Goal: Information Seeking & Learning: Check status

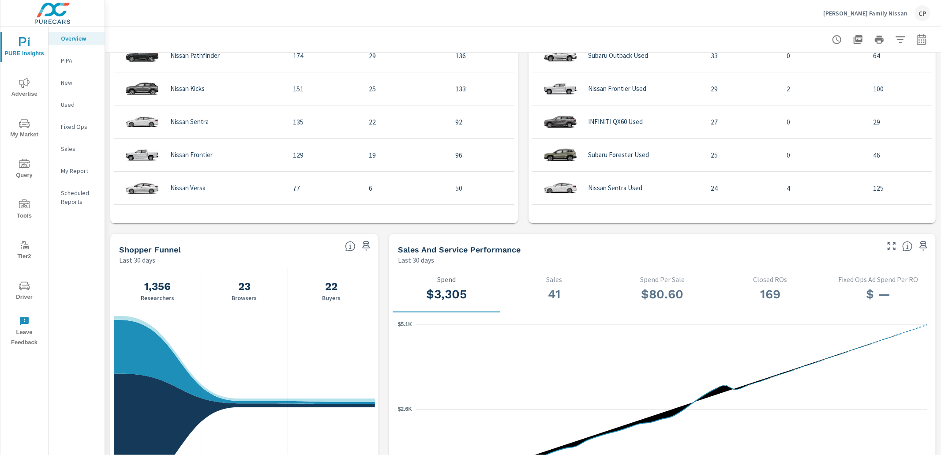
scroll to position [720, 0]
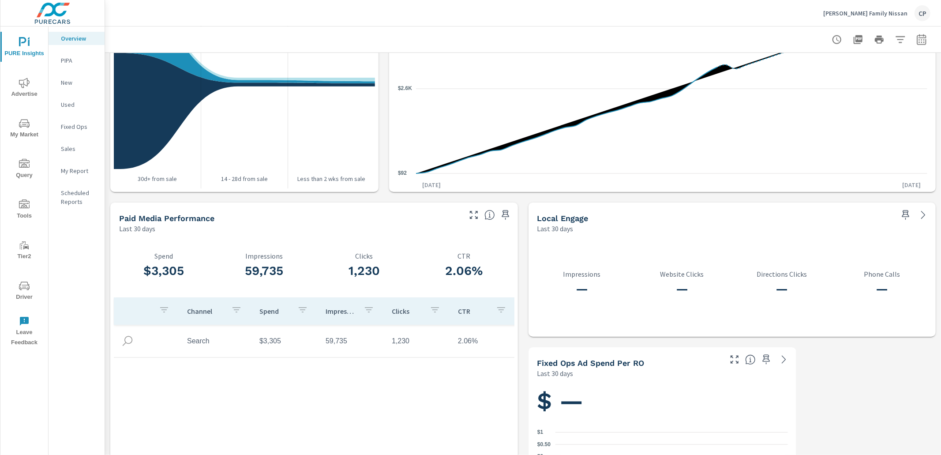
scroll to position [1025, 0]
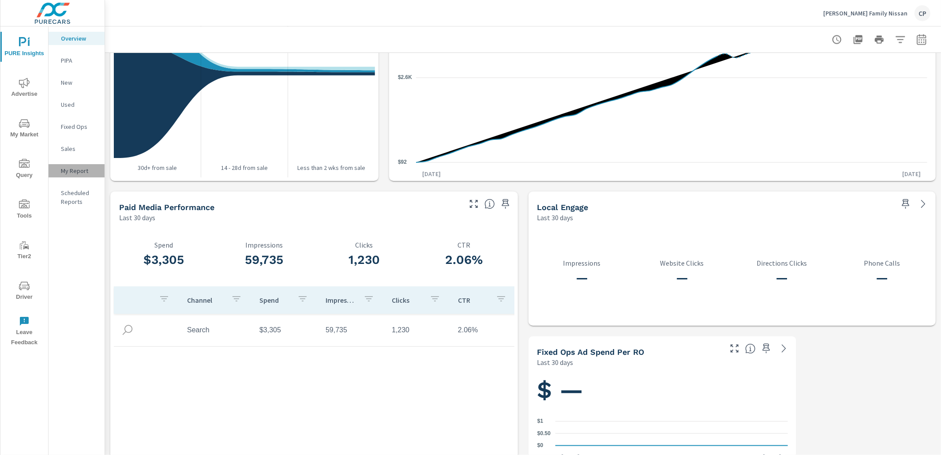
click at [82, 173] on p "My Report" at bounding box center [79, 170] width 37 height 9
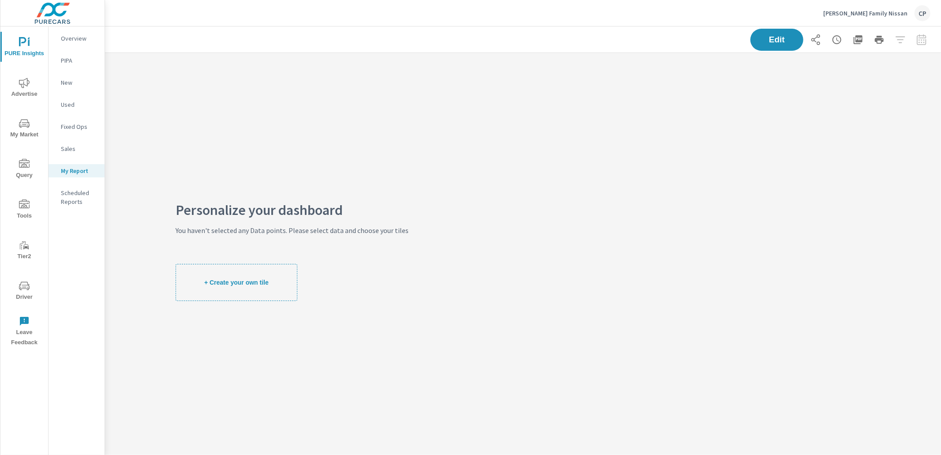
click at [74, 41] on p "Overview" at bounding box center [79, 38] width 37 height 9
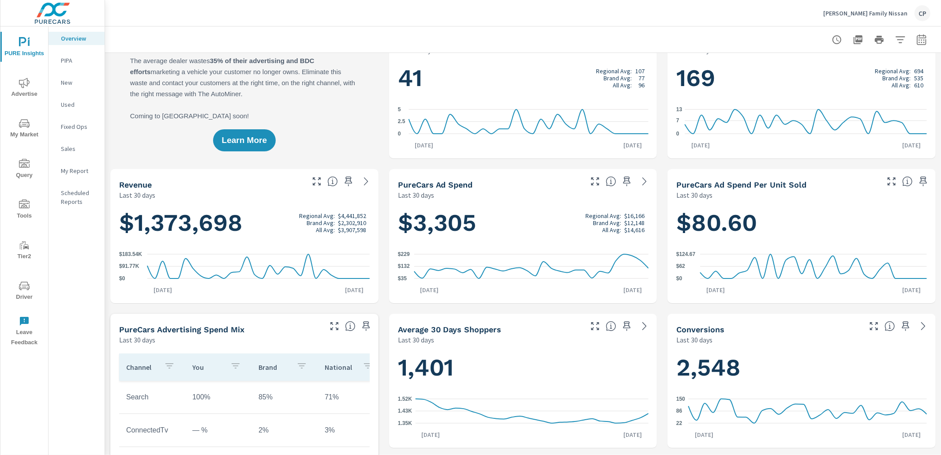
scroll to position [36, 0]
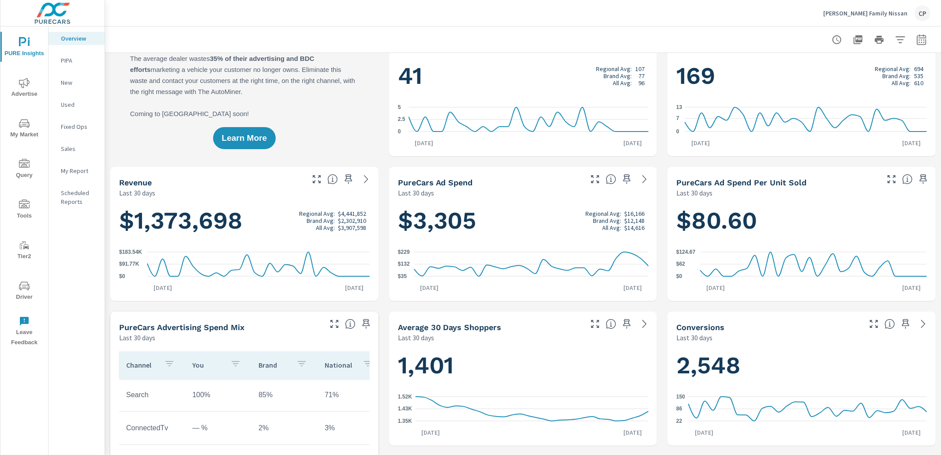
click at [32, 82] on span "Advertise" at bounding box center [24, 89] width 42 height 22
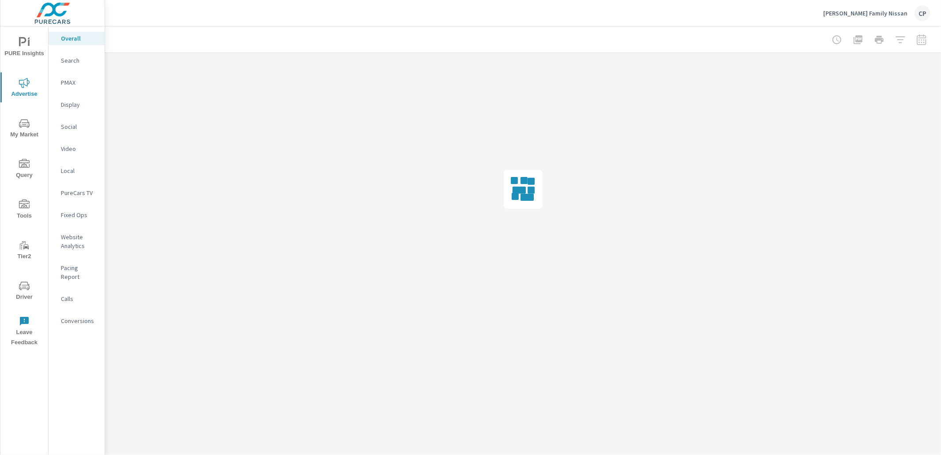
click at [68, 63] on p "Search" at bounding box center [79, 60] width 37 height 9
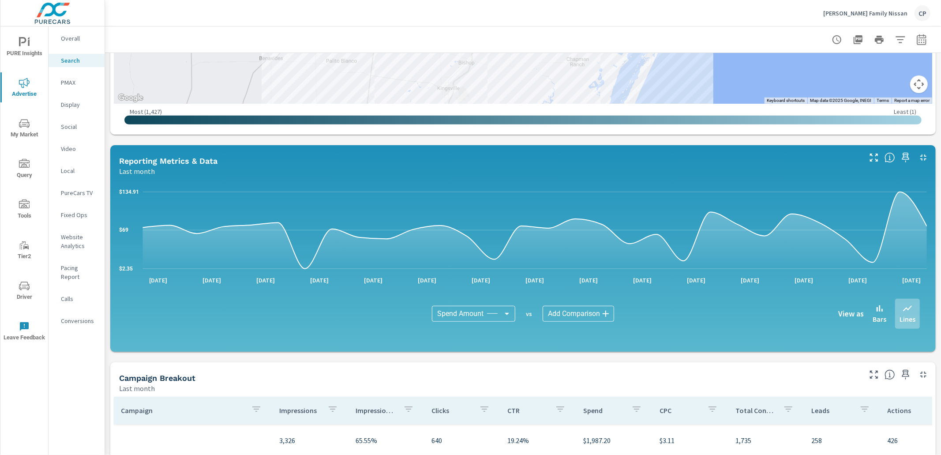
scroll to position [539, 0]
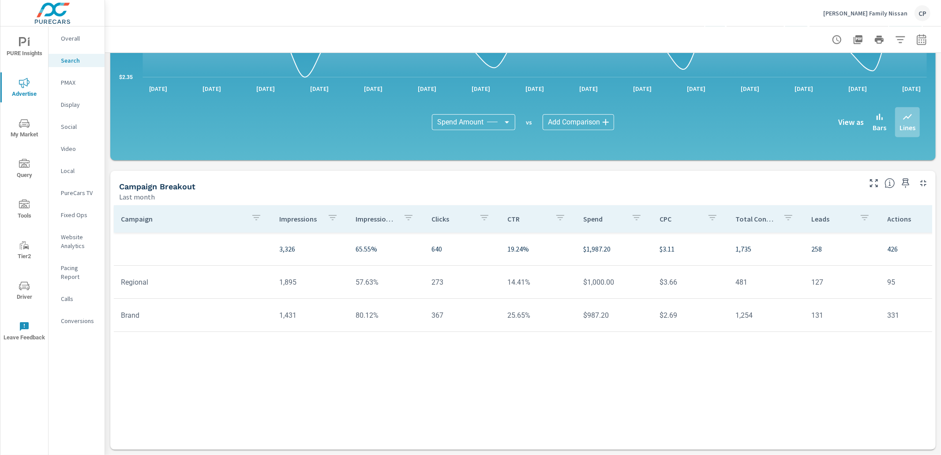
click at [75, 82] on p "PMAX" at bounding box center [79, 82] width 37 height 9
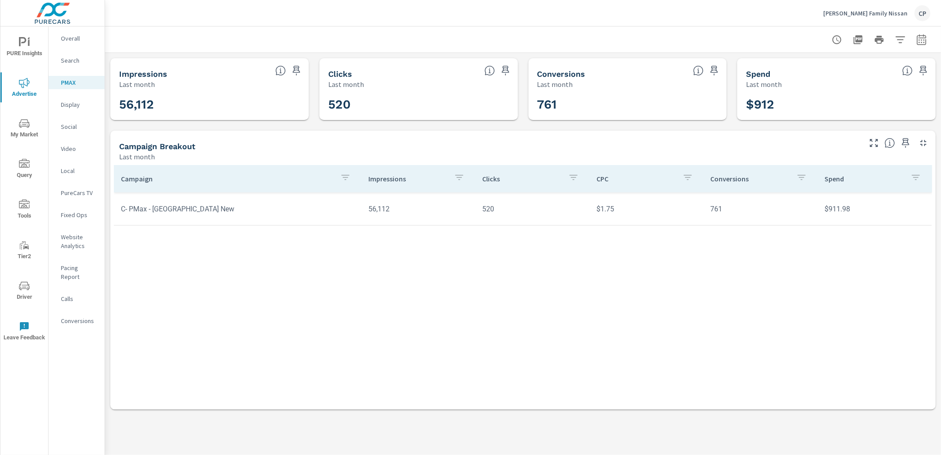
click at [82, 36] on p "Overall" at bounding box center [79, 38] width 37 height 9
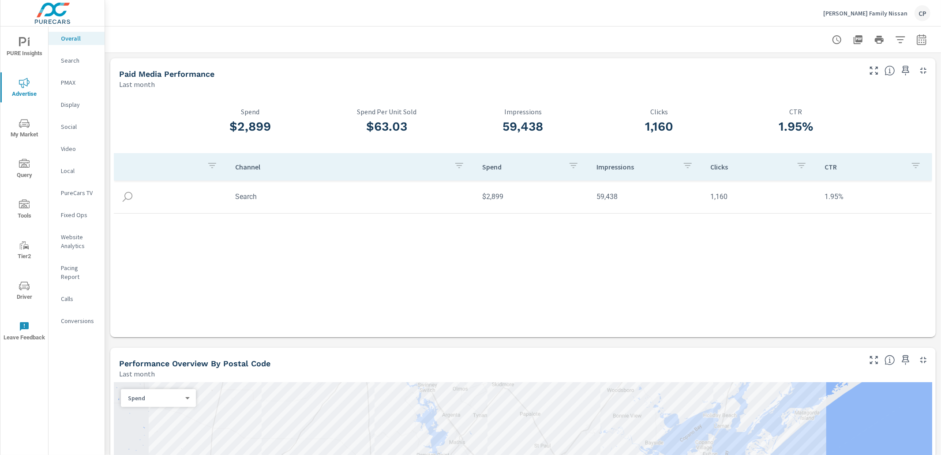
click at [94, 62] on p "Search" at bounding box center [79, 60] width 37 height 9
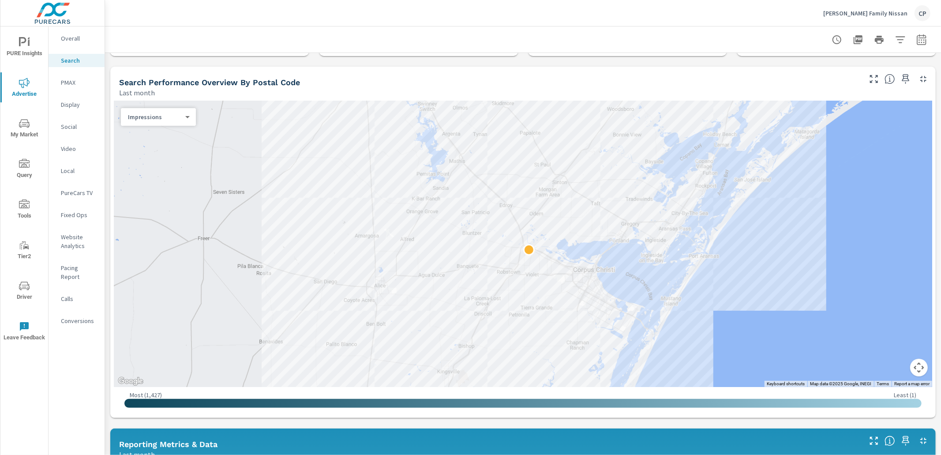
scroll to position [64, 0]
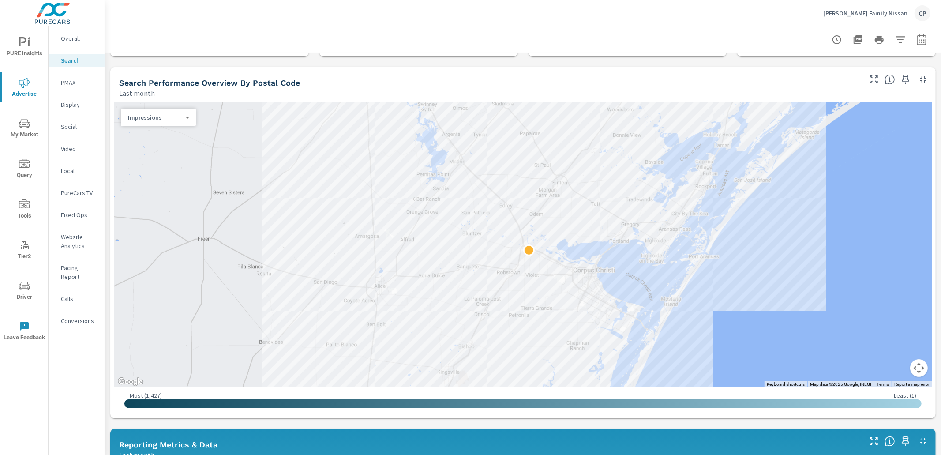
click at [171, 117] on body "PURE Insights Advertise My Market Query Tools Tier2 Driver Leave Feedback Overa…" at bounding box center [470, 227] width 941 height 455
click at [169, 141] on li "Spend" at bounding box center [155, 146] width 68 height 14
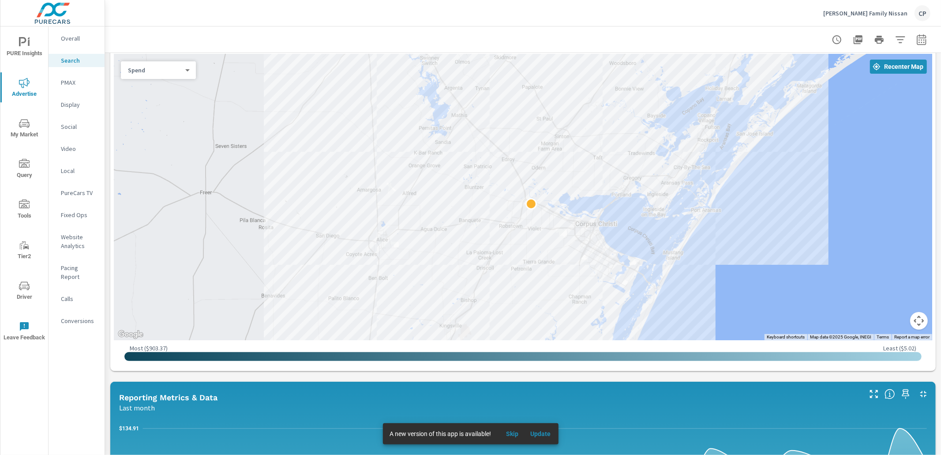
scroll to position [111, 0]
click at [881, 11] on p "[PERSON_NAME] Family Nissan" at bounding box center [866, 13] width 84 height 8
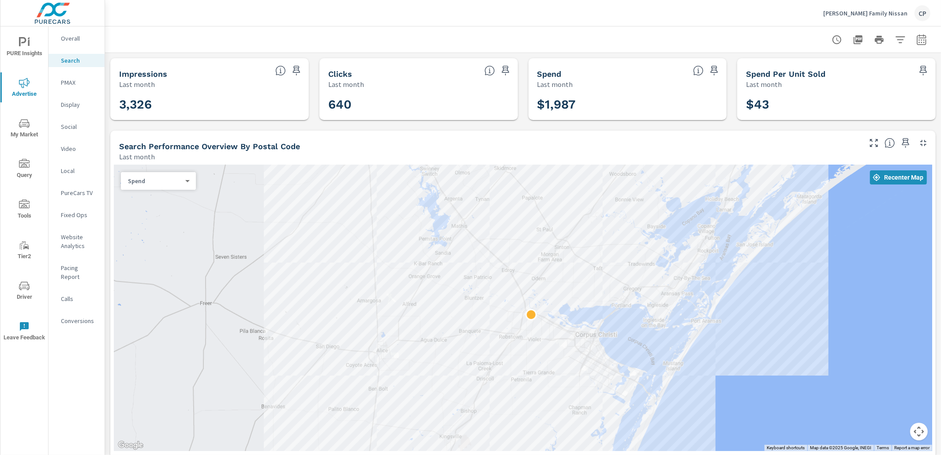
click at [870, 10] on p "[PERSON_NAME] Family Nissan" at bounding box center [866, 13] width 84 height 8
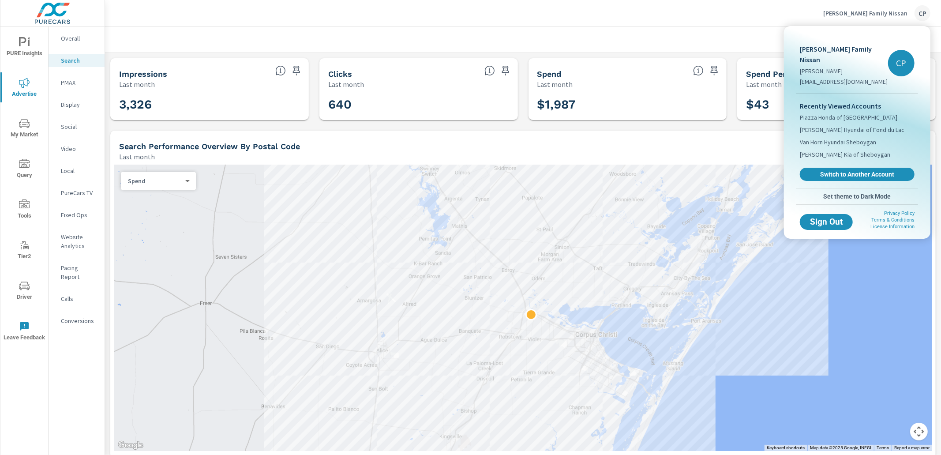
drag, startPoint x: 849, startPoint y: 162, endPoint x: 855, endPoint y: 158, distance: 7.3
click at [849, 170] on span "Switch to Another Account" at bounding box center [857, 174] width 105 height 8
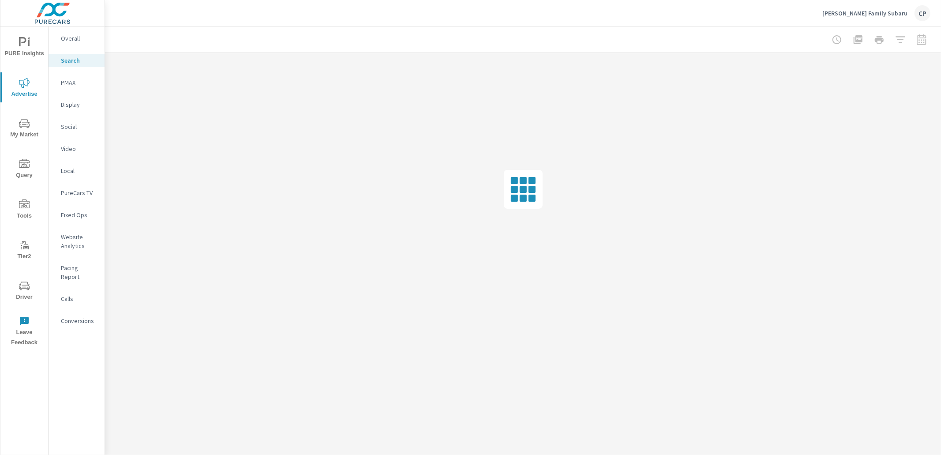
click at [868, 12] on p "Hicks Family Subaru" at bounding box center [865, 13] width 85 height 8
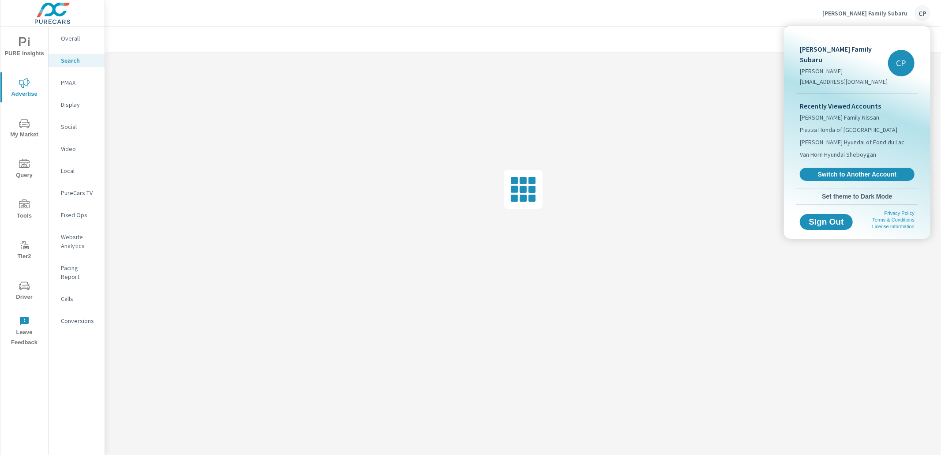
click at [846, 156] on div "Recently Viewed Accounts Hicks Family Nissan Piazza Honda of Pottstown Van Horn…" at bounding box center [858, 141] width 122 height 94
click at [843, 170] on span "Switch to Another Account" at bounding box center [857, 174] width 105 height 8
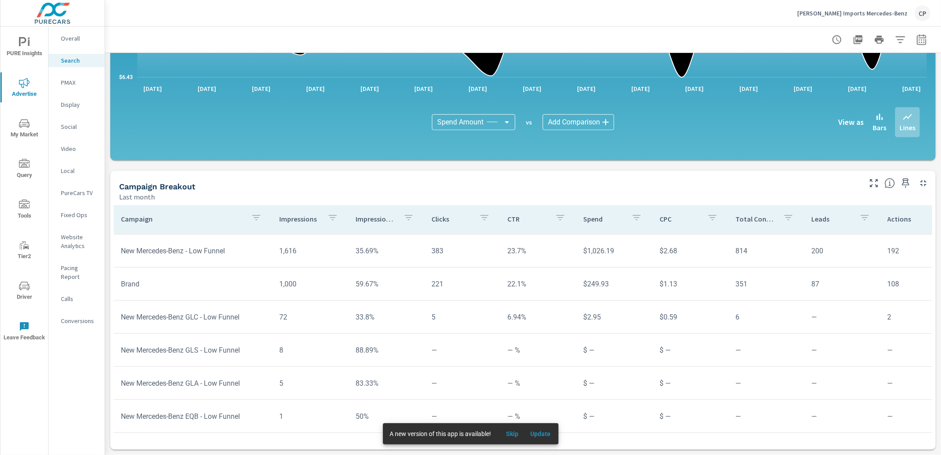
scroll to position [31, 0]
click at [856, 17] on p "[PERSON_NAME] Imports Mercedes-Benz" at bounding box center [853, 13] width 110 height 8
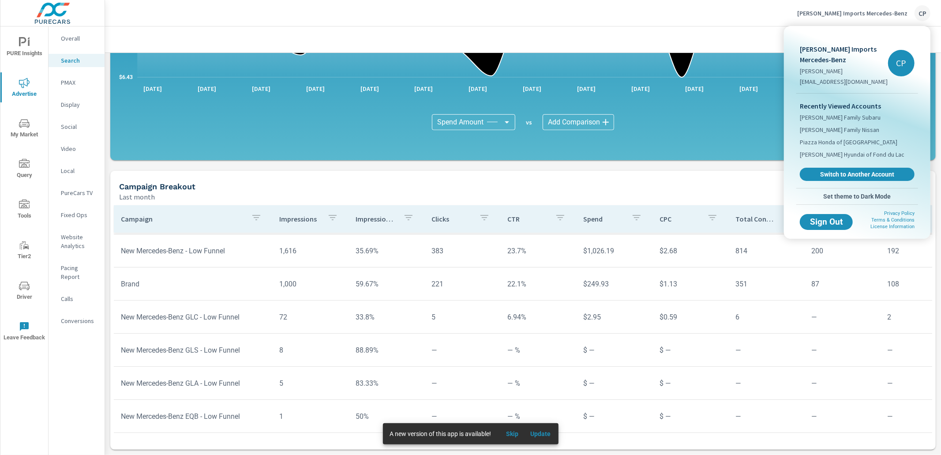
click at [829, 169] on link "Switch to Another Account" at bounding box center [857, 174] width 115 height 13
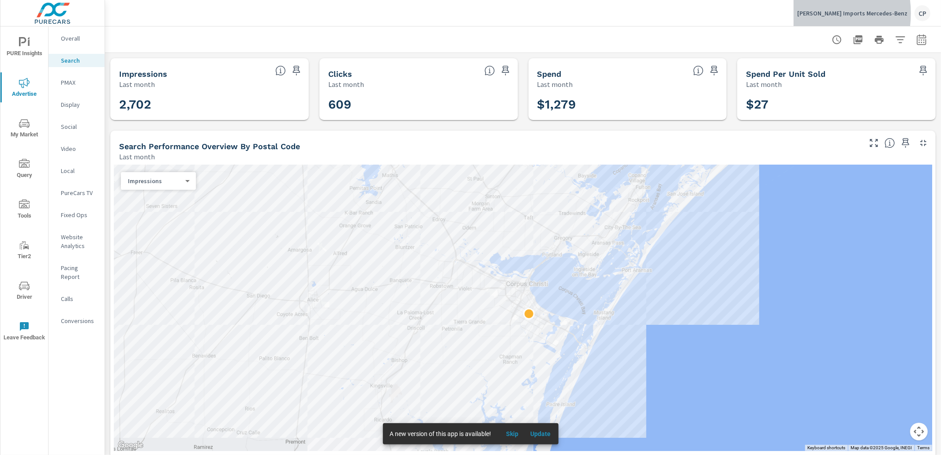
click at [827, 13] on p "[PERSON_NAME] Imports Mercedes-Benz" at bounding box center [853, 13] width 110 height 8
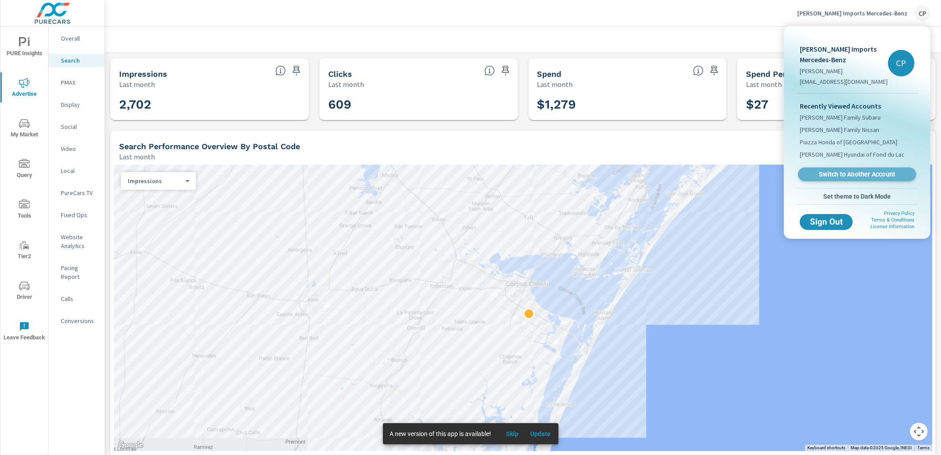
drag, startPoint x: 849, startPoint y: 173, endPoint x: 844, endPoint y: 171, distance: 5.6
click at [848, 173] on span "Switch to Another Account" at bounding box center [857, 174] width 105 height 8
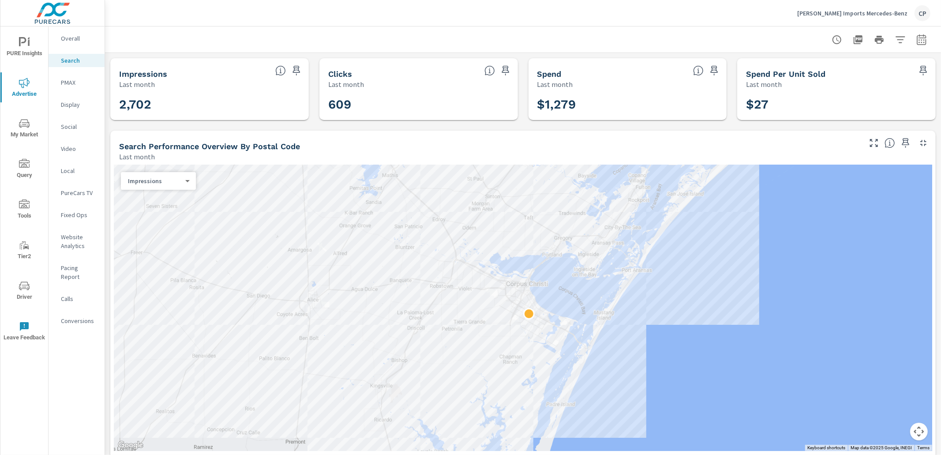
click at [847, 13] on p "[PERSON_NAME] Imports Mercedes-Benz" at bounding box center [853, 13] width 110 height 8
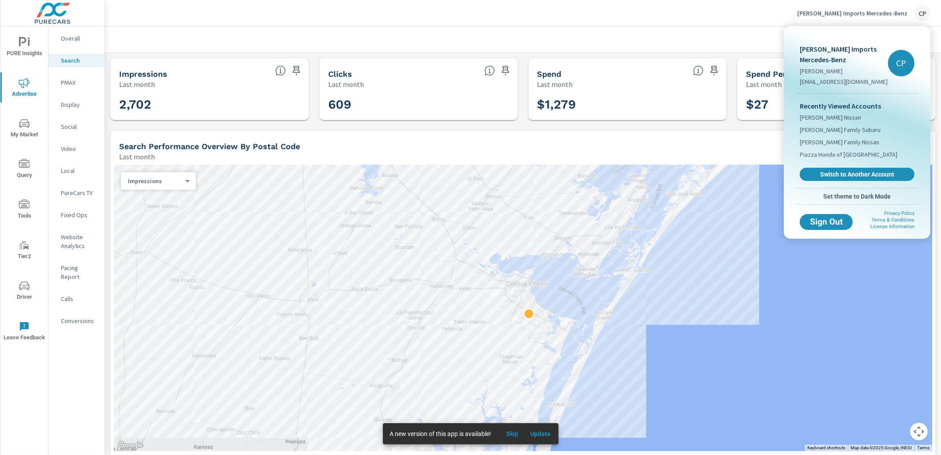
drag, startPoint x: 828, startPoint y: 174, endPoint x: 823, endPoint y: 173, distance: 5.4
click at [828, 174] on span "Switch to Another Account" at bounding box center [857, 174] width 105 height 8
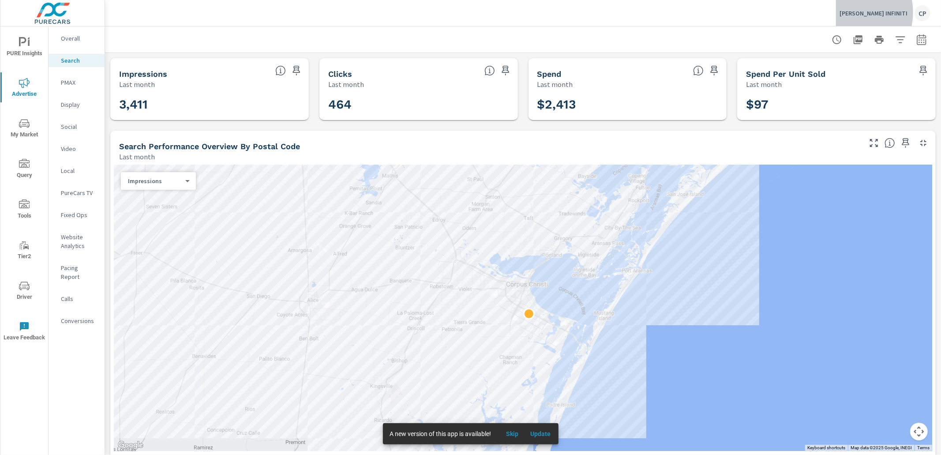
click at [868, 12] on p "Ed Hicks INFINITI" at bounding box center [874, 13] width 68 height 8
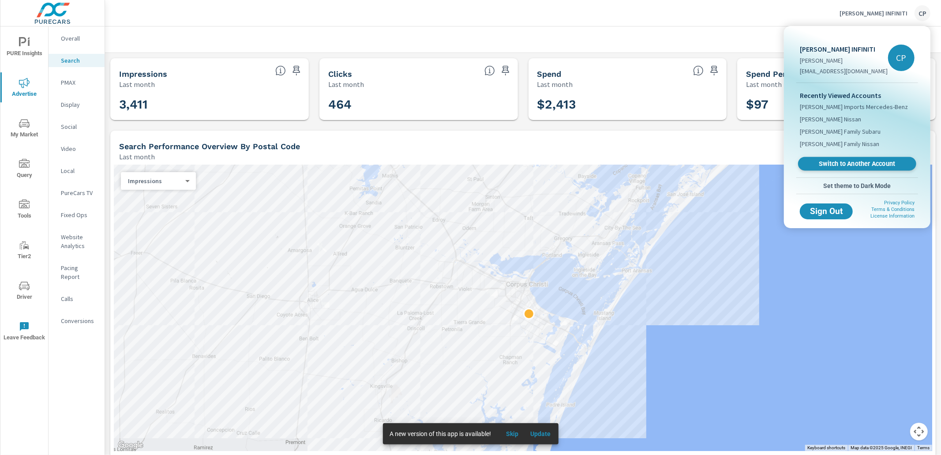
click at [839, 165] on span "Switch to Another Account" at bounding box center [857, 164] width 108 height 8
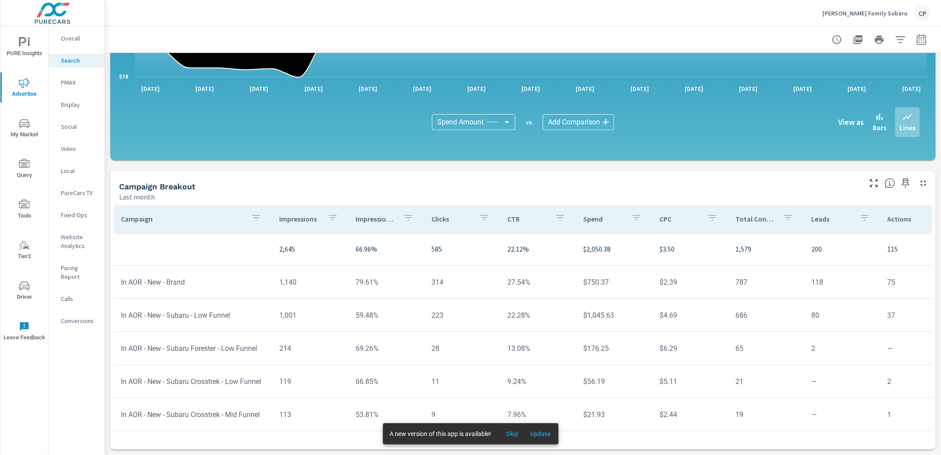
scroll to position [31, 0]
drag, startPoint x: 875, startPoint y: 182, endPoint x: 857, endPoint y: 181, distance: 18.2
click at [875, 182] on icon "button" at bounding box center [874, 183] width 11 height 11
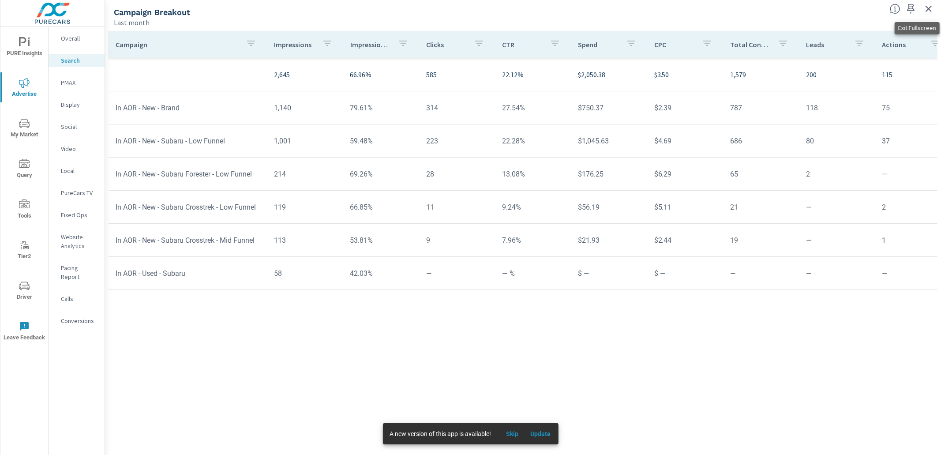
click at [931, 13] on icon "button" at bounding box center [929, 9] width 11 height 11
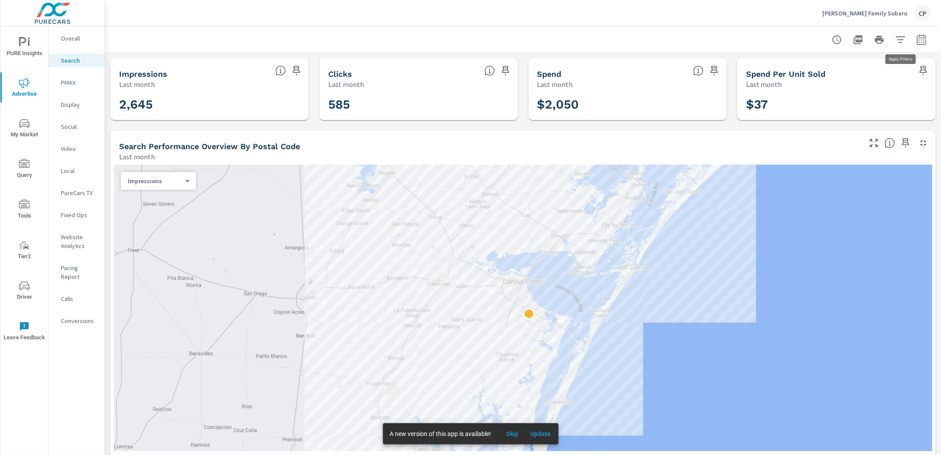
click at [922, 41] on icon "button" at bounding box center [922, 39] width 11 height 11
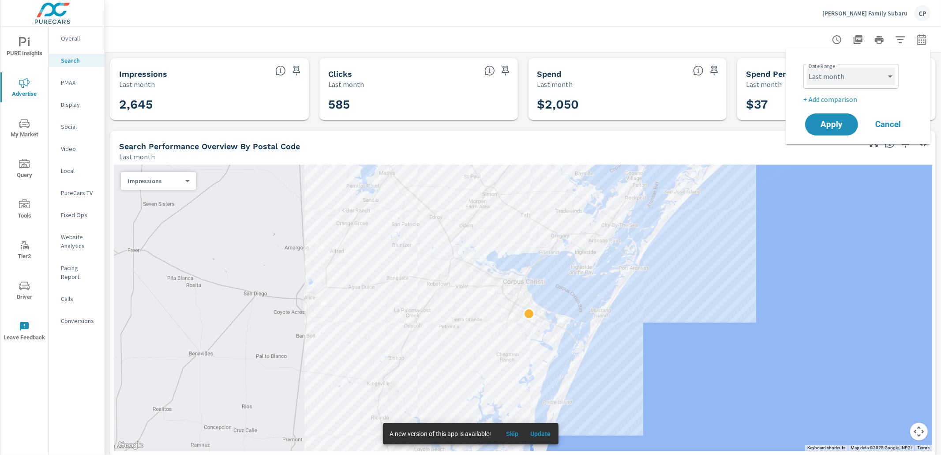
click at [878, 79] on select "Custom Yesterday Last week Last 7 days Last 14 days Last 30 days Last 45 days L…" at bounding box center [851, 77] width 88 height 18
select select "Last 30 days"
click at [807, 68] on select "Custom Yesterday Last week Last 7 days Last 14 days Last 30 days Last 45 days L…" at bounding box center [851, 77] width 88 height 18
click at [840, 117] on button "Apply" at bounding box center [832, 124] width 55 height 23
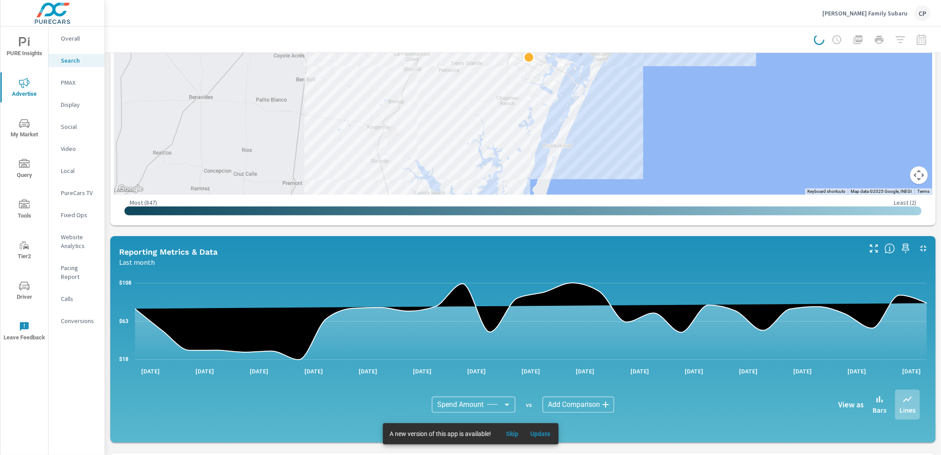
scroll to position [301, 0]
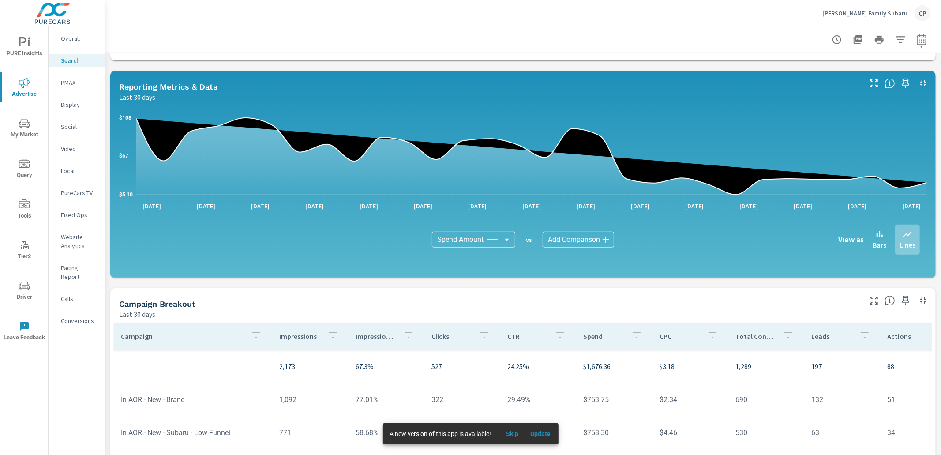
scroll to position [390, 0]
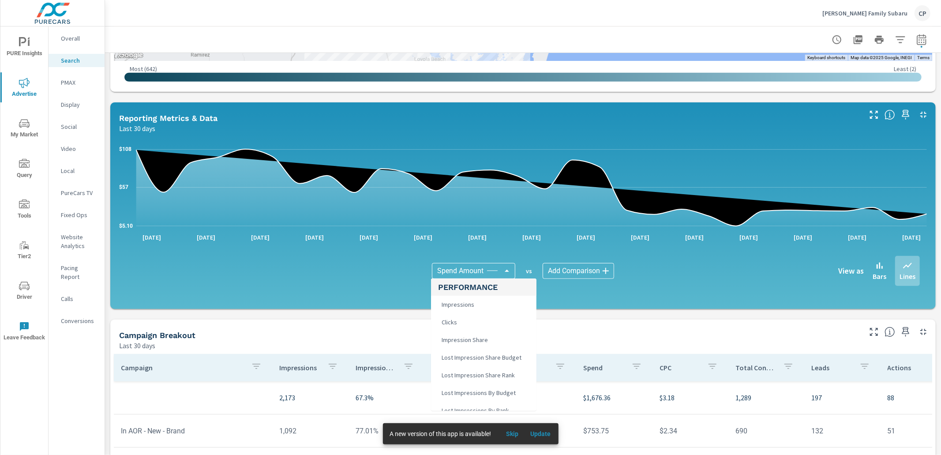
click at [483, 267] on body "PURE Insights Advertise My Market Query Tools Tier2 Driver Leave Feedback Overa…" at bounding box center [470, 227] width 941 height 455
click at [477, 326] on li "Clicks" at bounding box center [483, 322] width 105 height 18
type input "Clicks"
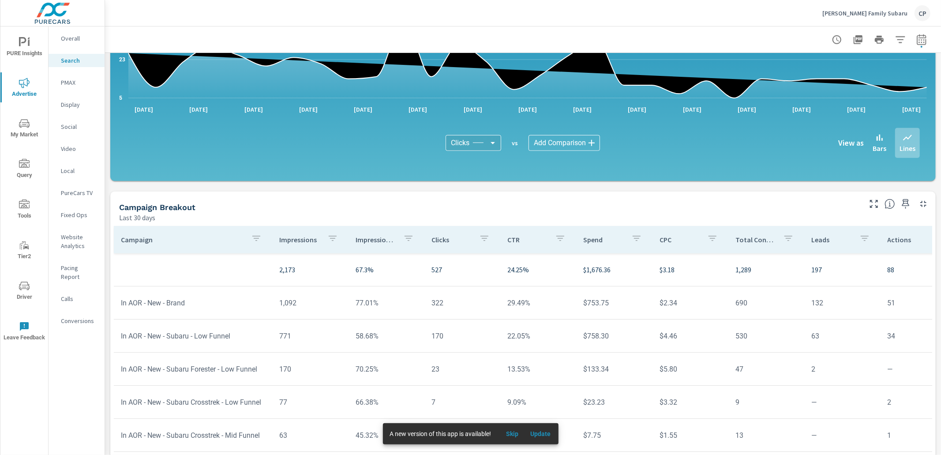
scroll to position [539, 0]
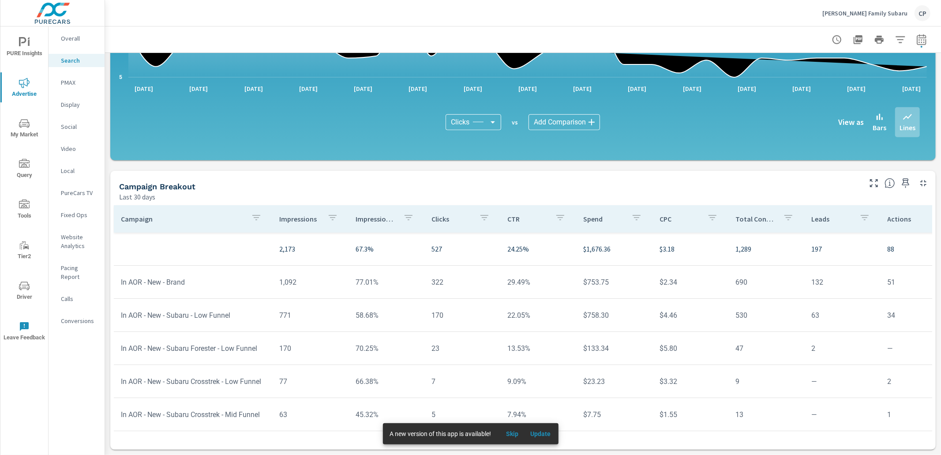
click at [873, 180] on icon "button" at bounding box center [874, 183] width 11 height 11
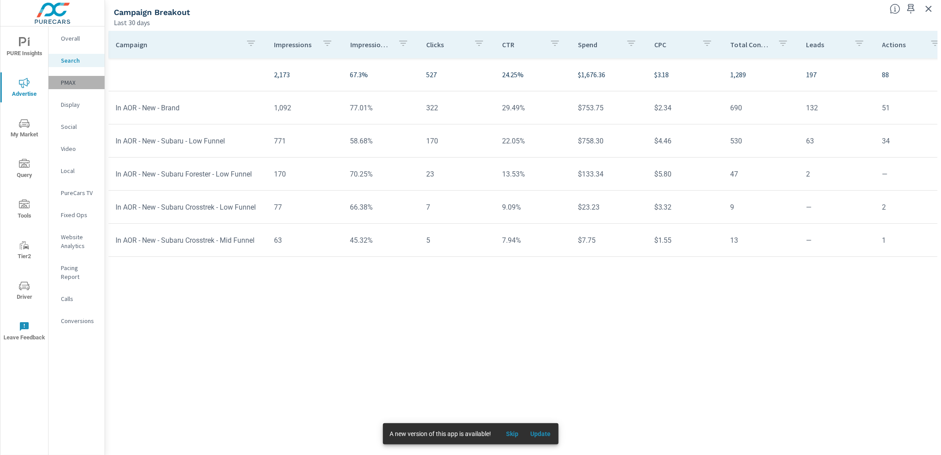
click at [79, 79] on p "PMAX" at bounding box center [79, 82] width 37 height 9
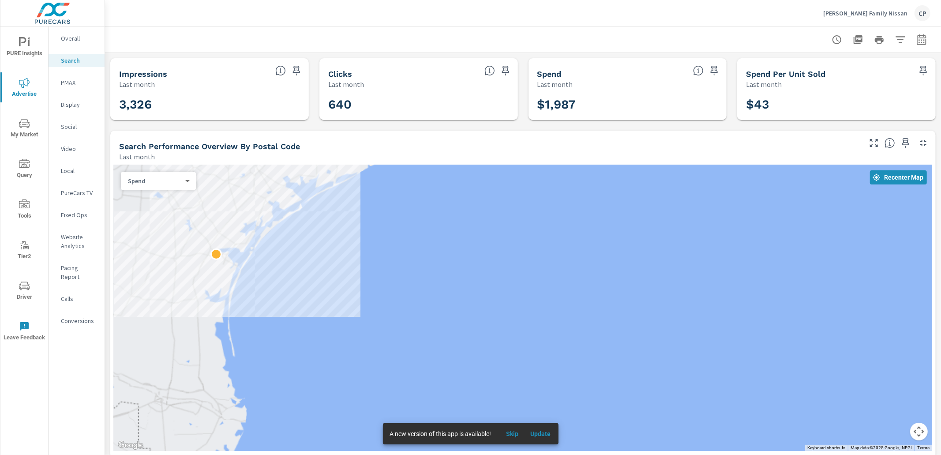
scroll to position [1, 0]
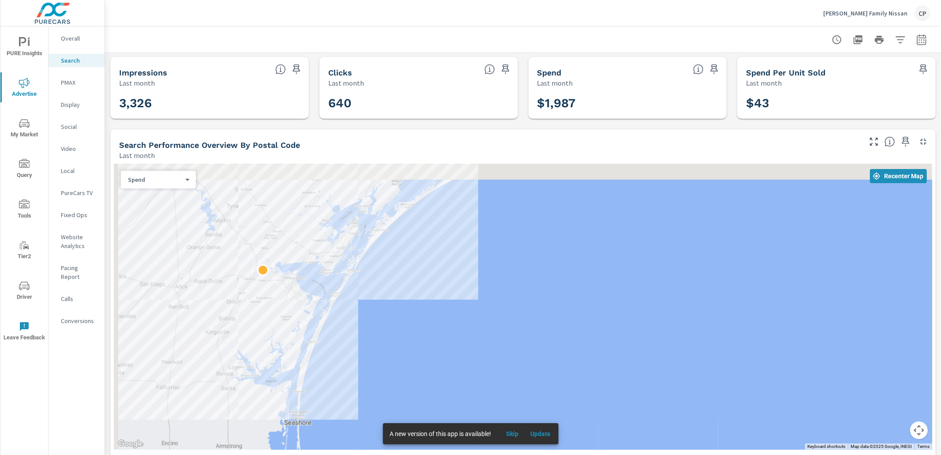
drag, startPoint x: 244, startPoint y: 259, endPoint x: 387, endPoint y: 280, distance: 144.5
click at [371, 281] on div at bounding box center [523, 307] width 819 height 286
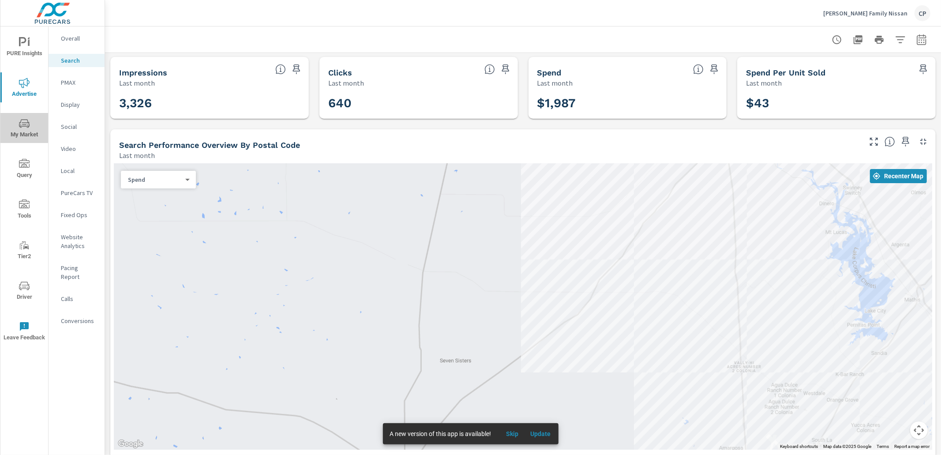
click at [22, 121] on icon "nav menu" at bounding box center [24, 123] width 11 height 11
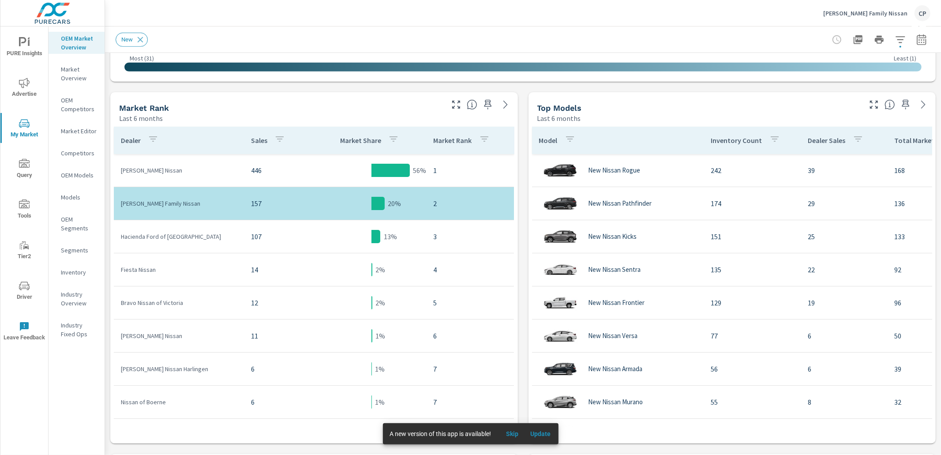
scroll to position [398, 0]
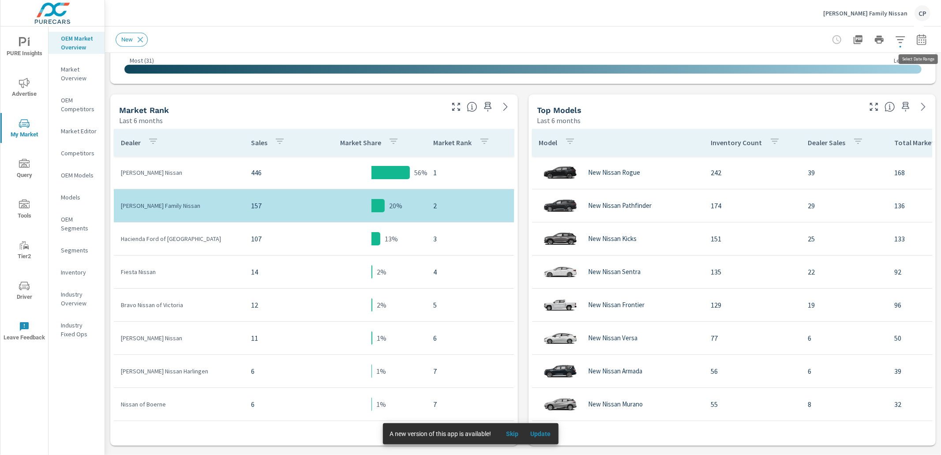
click at [921, 44] on icon "button" at bounding box center [922, 39] width 11 height 11
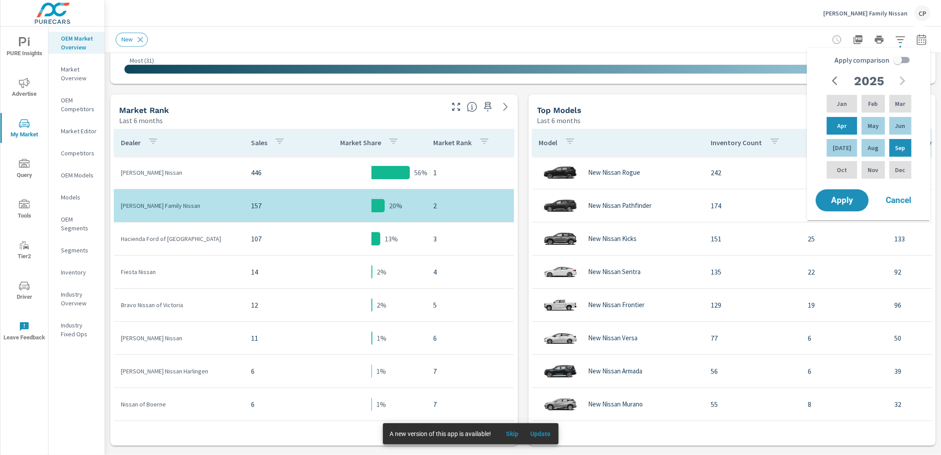
scroll to position [397, 0]
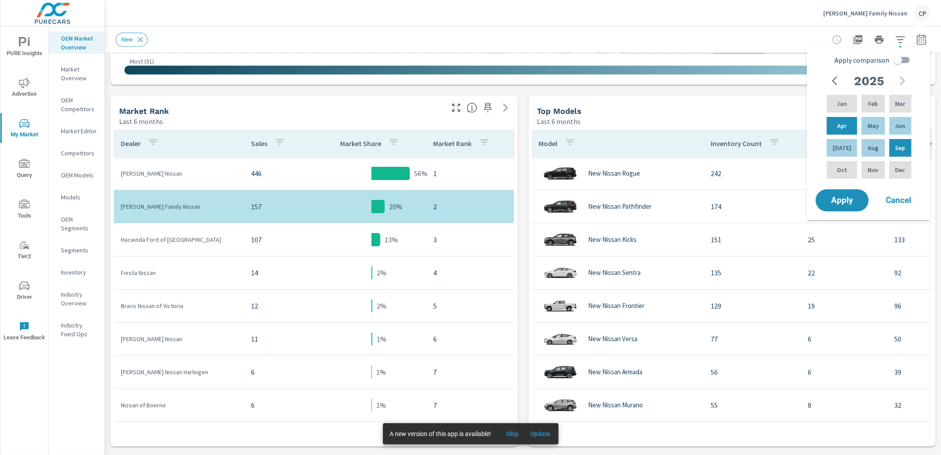
click at [921, 44] on icon "button" at bounding box center [922, 39] width 11 height 11
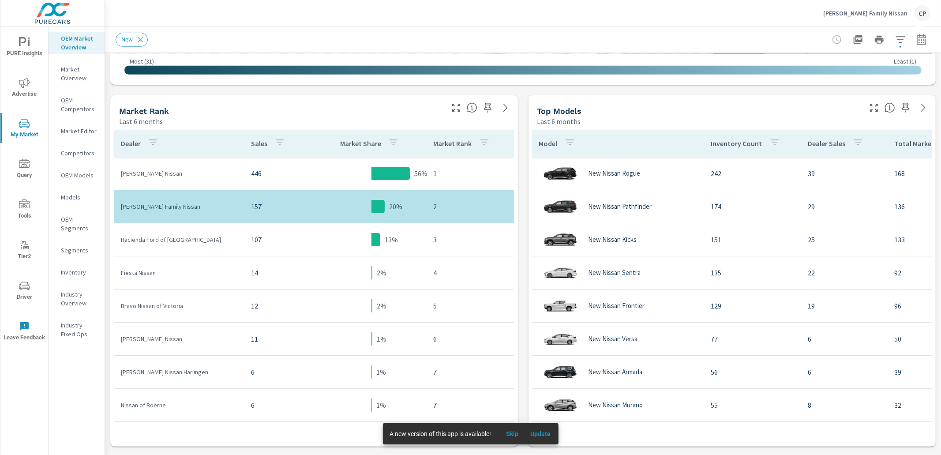
click at [921, 43] on icon "button" at bounding box center [922, 39] width 11 height 11
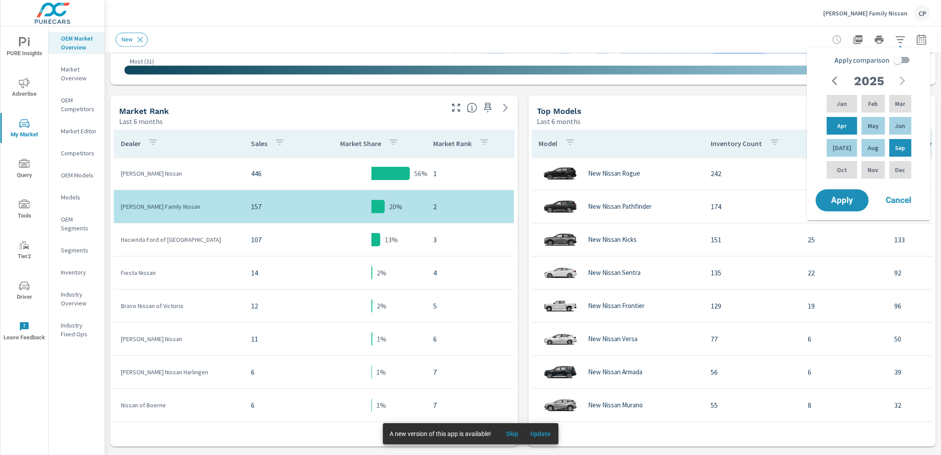
click at [891, 60] on input "Apply comparison" at bounding box center [898, 60] width 50 height 17
checkbox input "true"
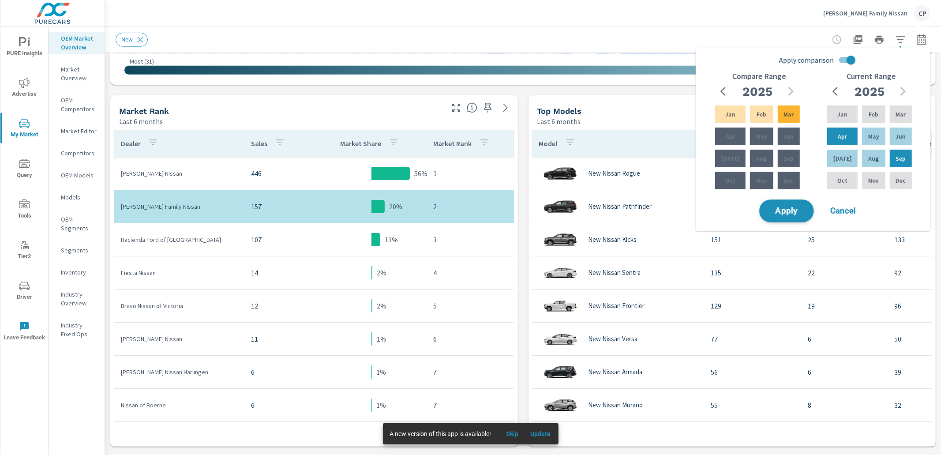
click at [788, 207] on span "Apply" at bounding box center [787, 211] width 36 height 8
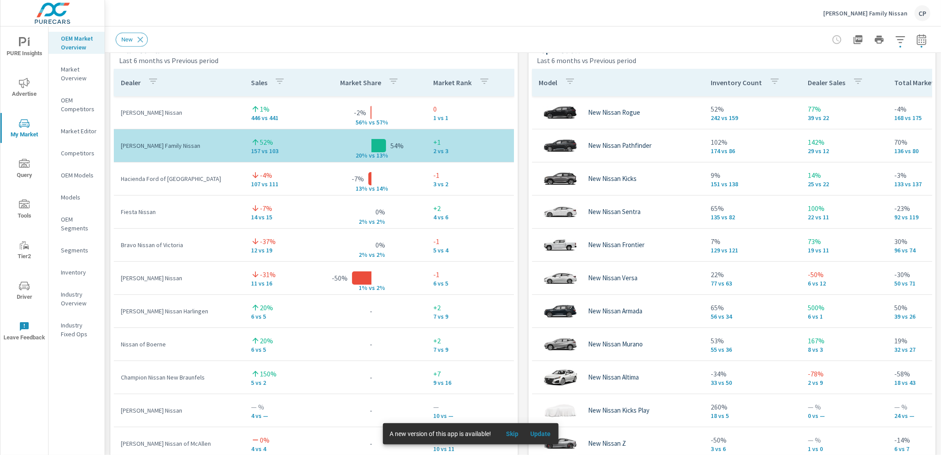
scroll to position [591, 0]
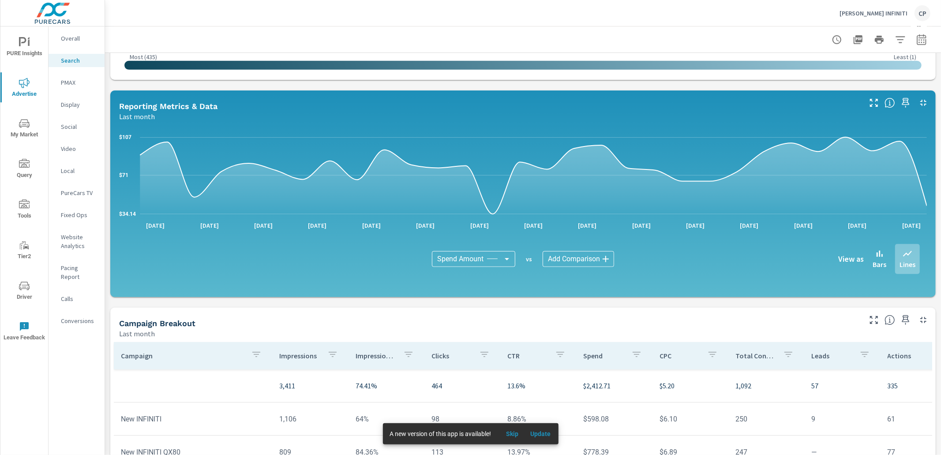
scroll to position [64, 0]
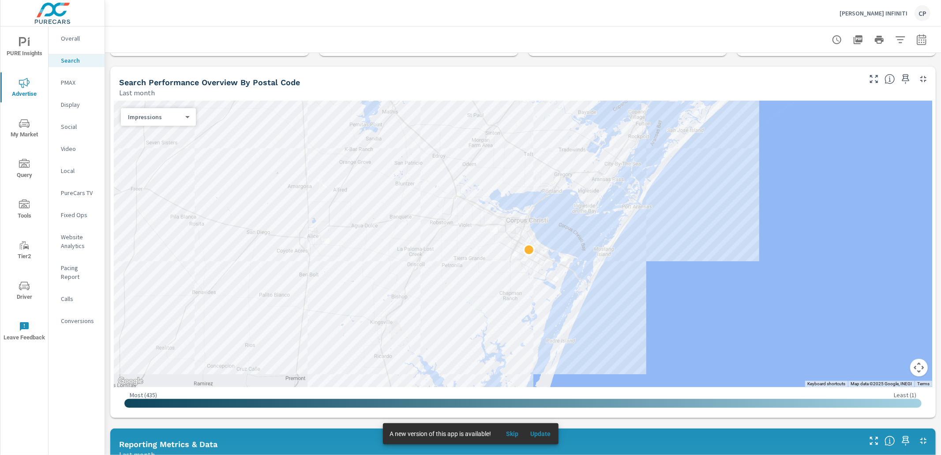
click at [27, 126] on icon "nav menu" at bounding box center [24, 123] width 11 height 8
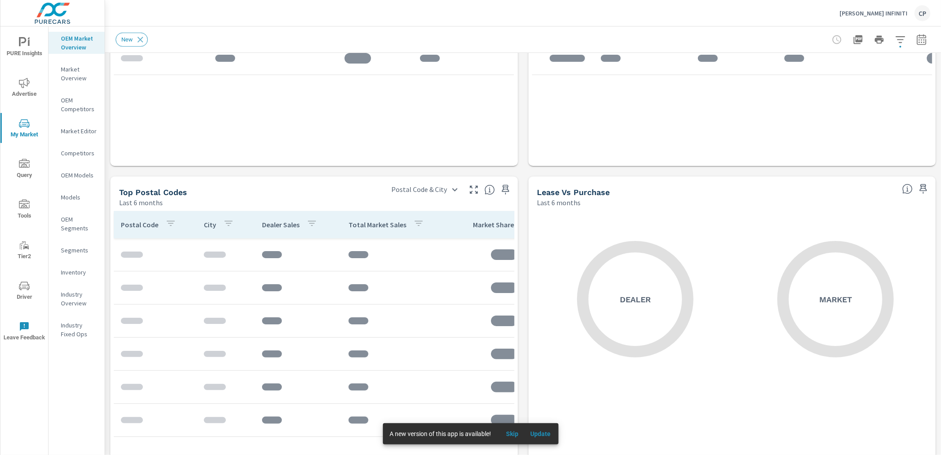
scroll to position [689, 0]
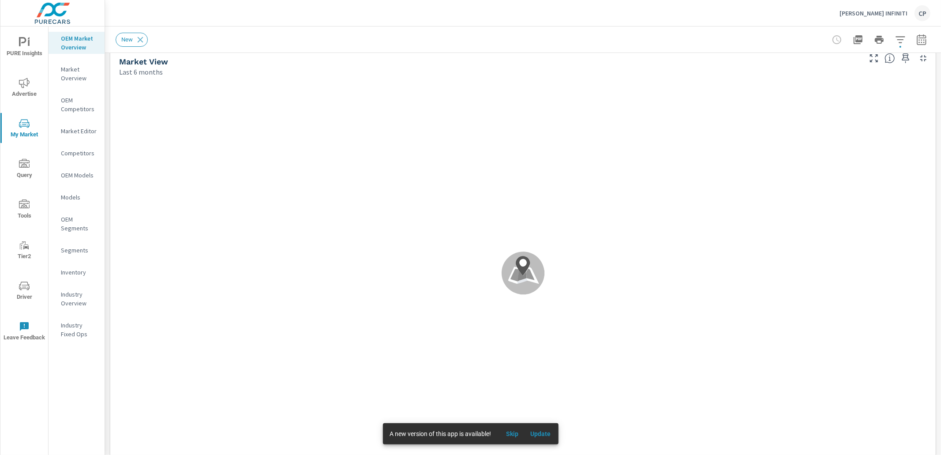
scroll to position [12, 0]
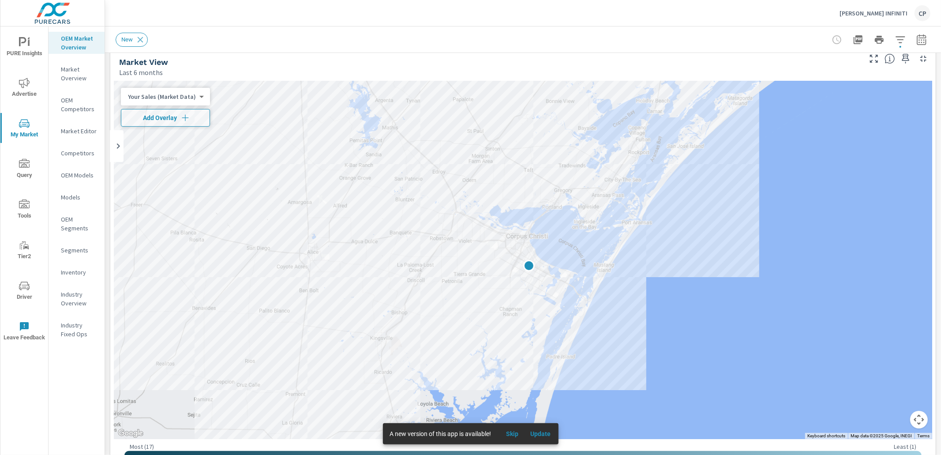
click at [925, 41] on icon "button" at bounding box center [922, 39] width 11 height 11
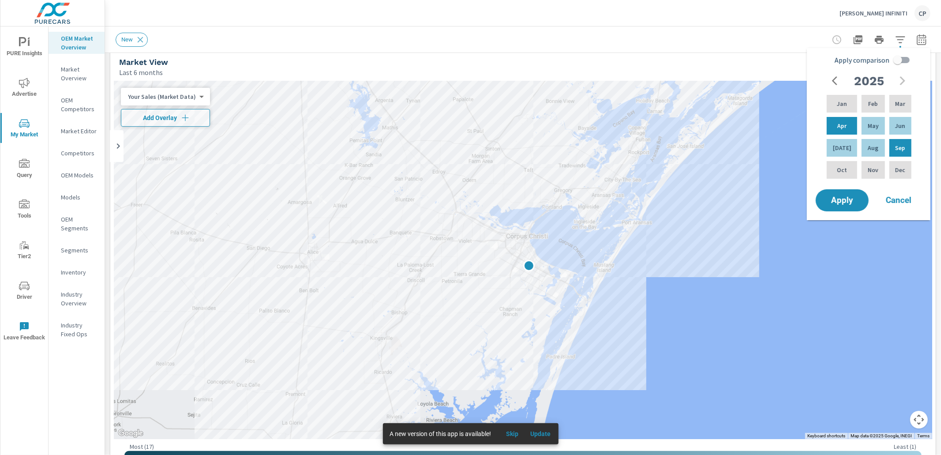
click at [898, 63] on input "Apply comparison" at bounding box center [898, 60] width 50 height 17
checkbox input "true"
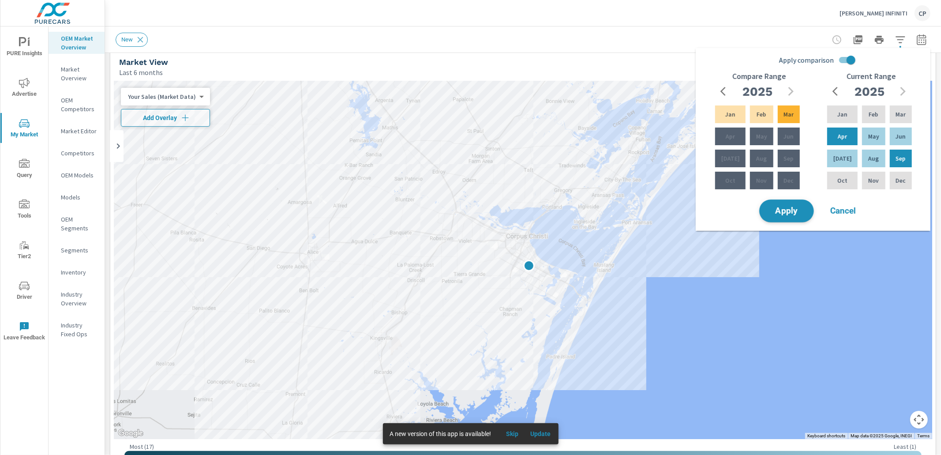
click at [795, 208] on span "Apply" at bounding box center [787, 211] width 36 height 8
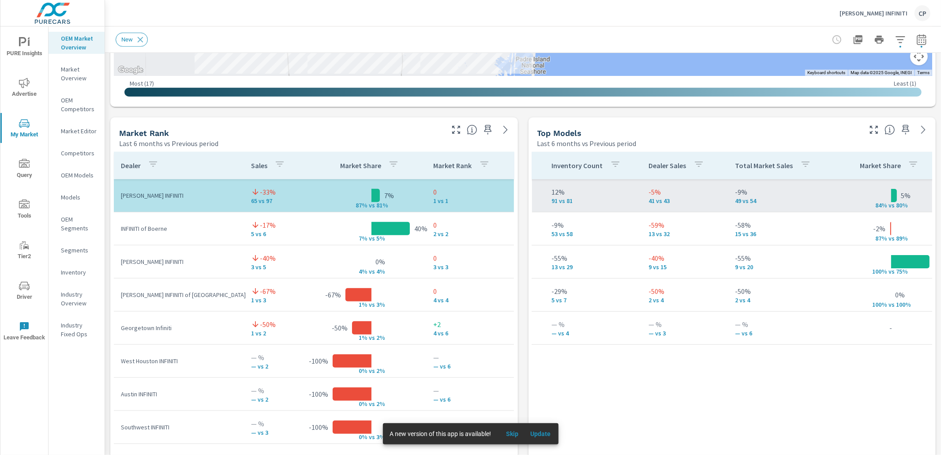
scroll to position [0, 152]
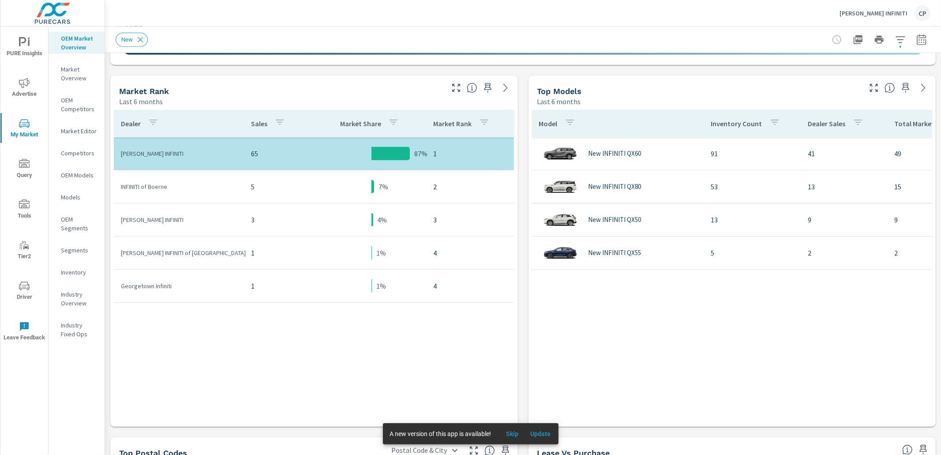
scroll to position [424, 0]
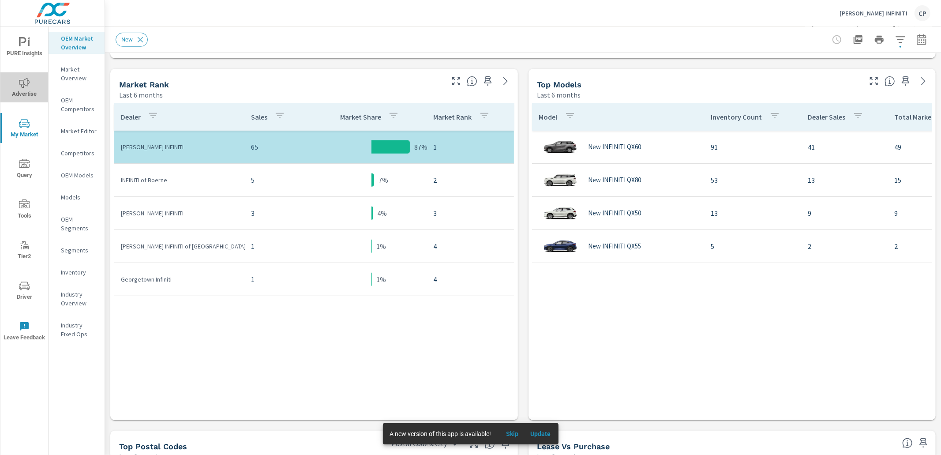
click at [28, 85] on icon "nav menu" at bounding box center [24, 83] width 11 height 11
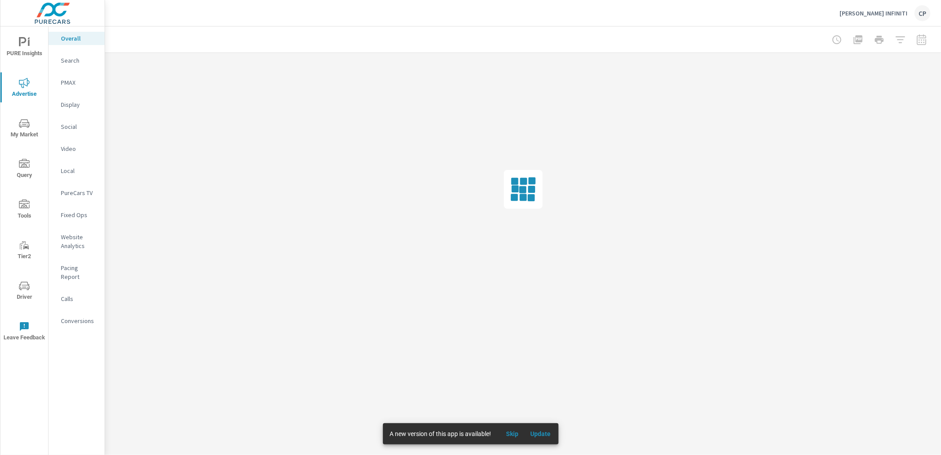
click at [81, 54] on div "Search" at bounding box center [77, 60] width 56 height 13
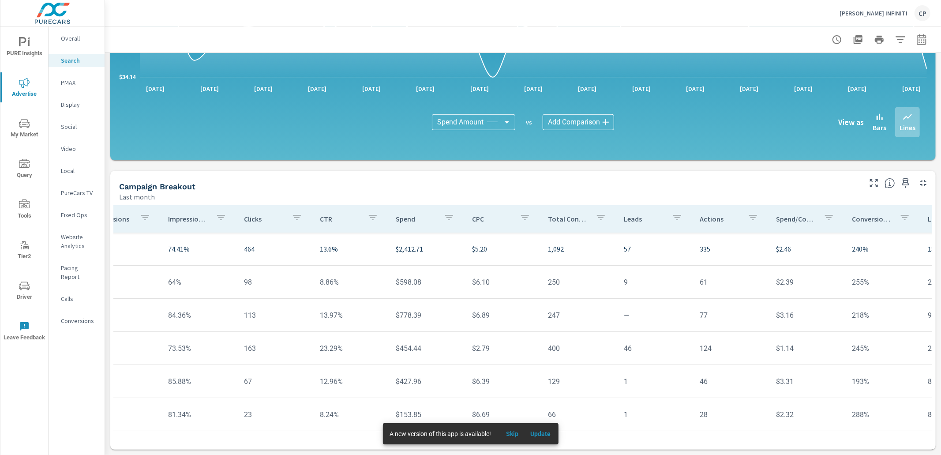
scroll to position [0, 188]
click at [878, 182] on icon "button" at bounding box center [874, 183] width 11 height 11
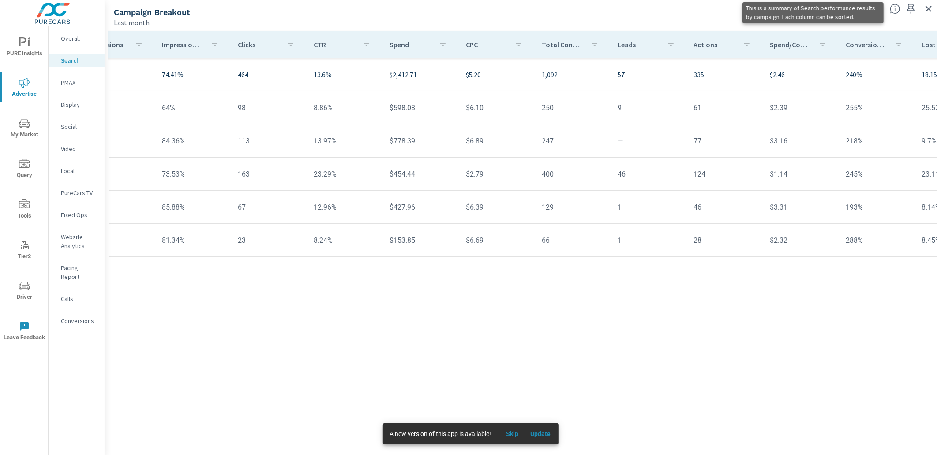
scroll to position [0, 186]
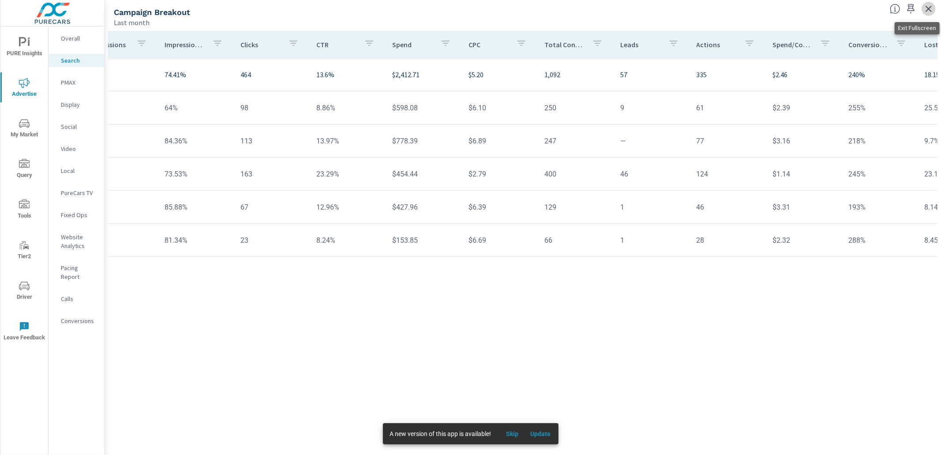
click at [929, 9] on icon "button" at bounding box center [929, 9] width 6 height 6
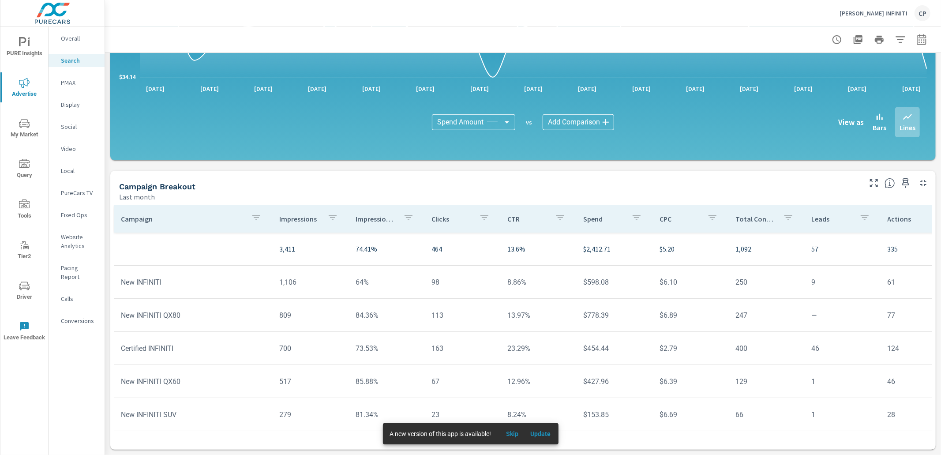
click at [70, 83] on p "PMAX" at bounding box center [79, 82] width 37 height 9
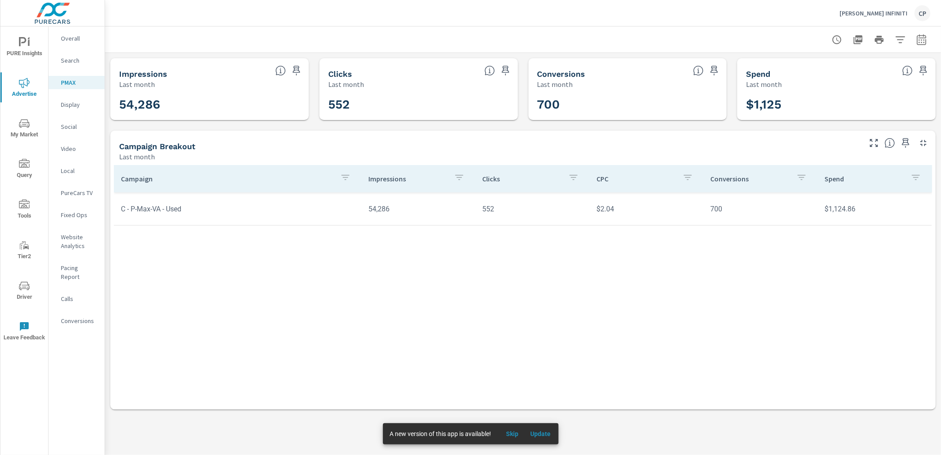
click at [80, 62] on p "Search" at bounding box center [79, 60] width 37 height 9
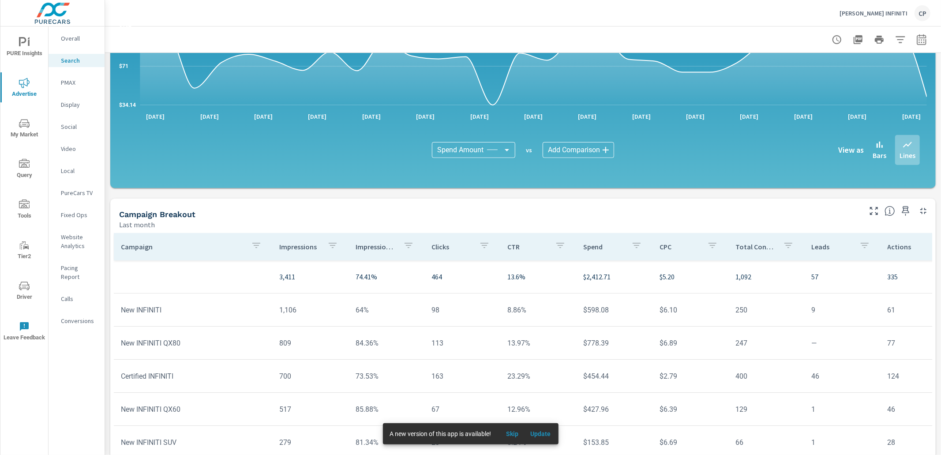
scroll to position [539, 0]
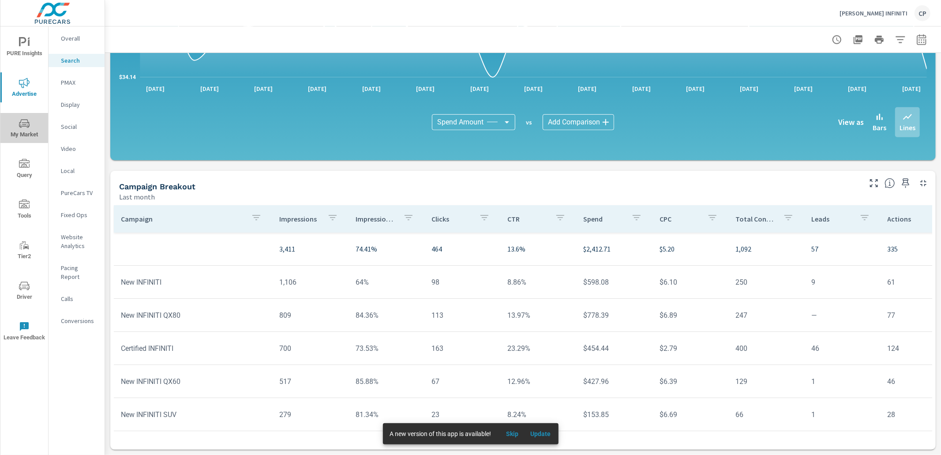
click at [33, 128] on span "My Market" at bounding box center [24, 129] width 42 height 22
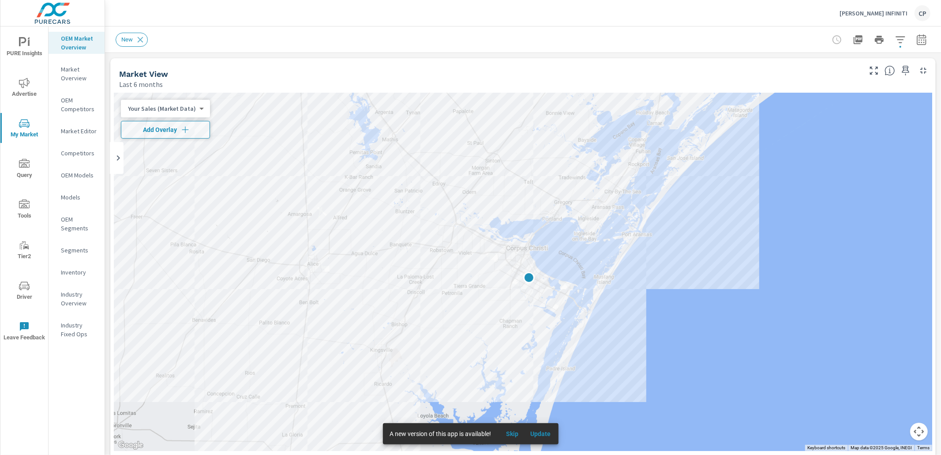
click at [80, 268] on p "Inventory" at bounding box center [79, 272] width 37 height 9
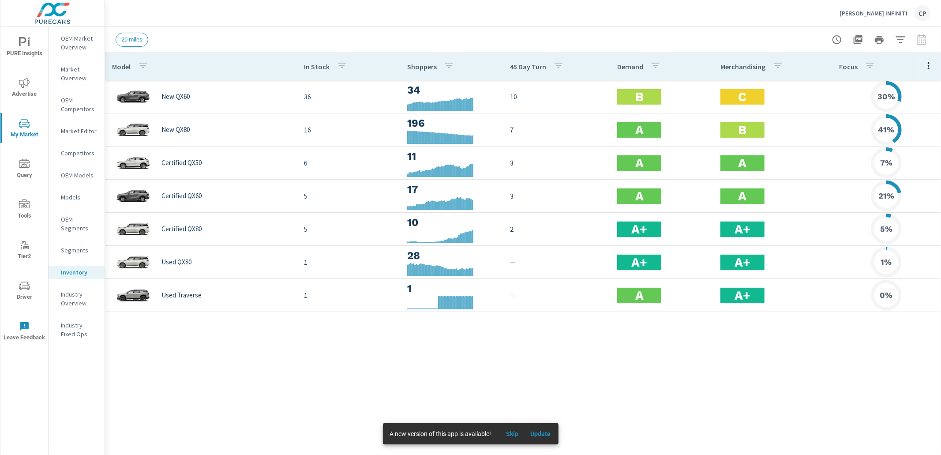
click at [922, 43] on div at bounding box center [879, 40] width 102 height 18
click at [30, 87] on span "Advertise" at bounding box center [24, 89] width 42 height 22
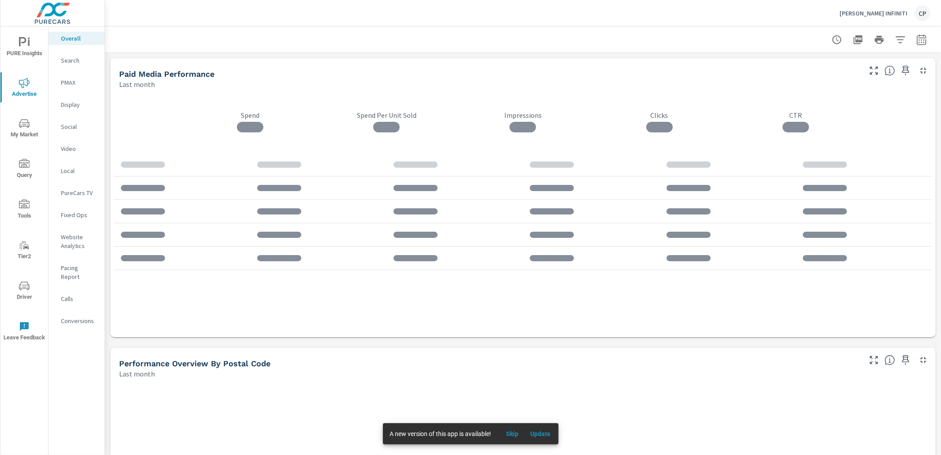
click at [74, 127] on p "Social" at bounding box center [79, 126] width 37 height 9
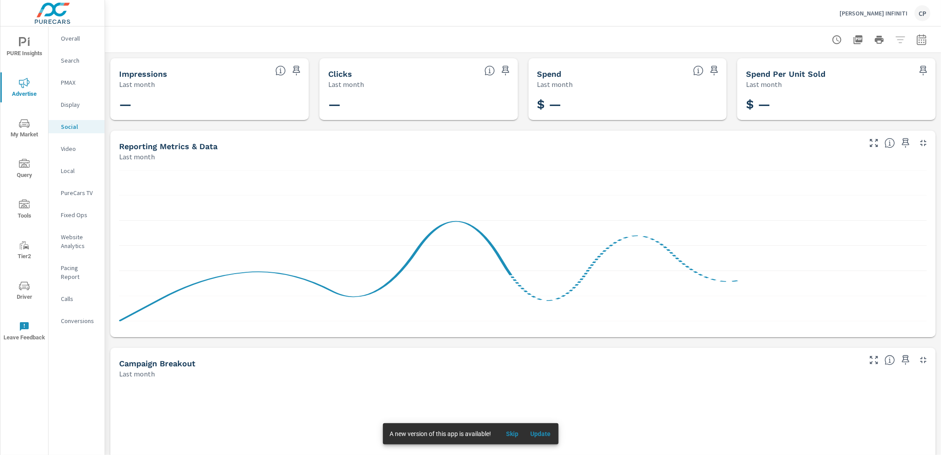
scroll to position [2, 0]
drag, startPoint x: 913, startPoint y: 41, endPoint x: 919, endPoint y: 41, distance: 5.3
click at [915, 41] on button "button" at bounding box center [922, 40] width 18 height 18
select select "Last month"
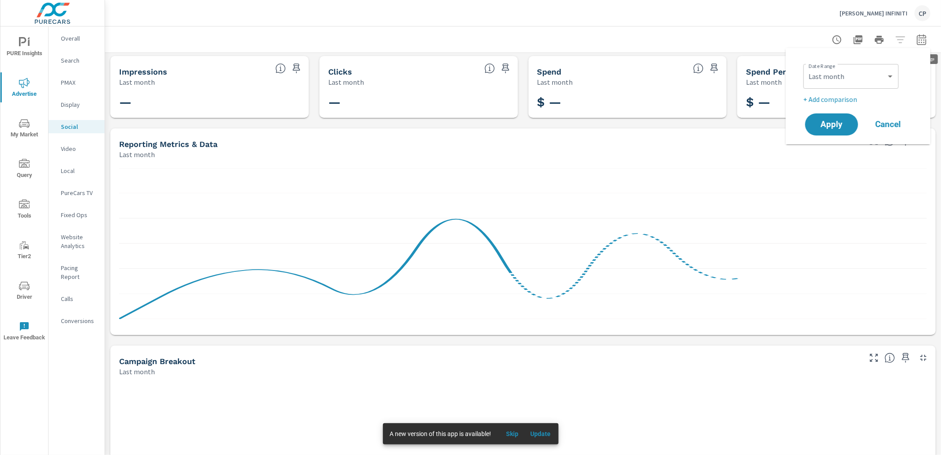
click at [919, 41] on icon "button" at bounding box center [922, 39] width 11 height 11
drag, startPoint x: 917, startPoint y: 41, endPoint x: 914, endPoint y: 46, distance: 5.9
click at [917, 42] on icon "button" at bounding box center [922, 39] width 11 height 11
click at [860, 74] on select "Custom Yesterday Last week Last 7 days Last 14 days Last 30 days Last 45 days L…" at bounding box center [851, 77] width 88 height 18
select select "Month to date"
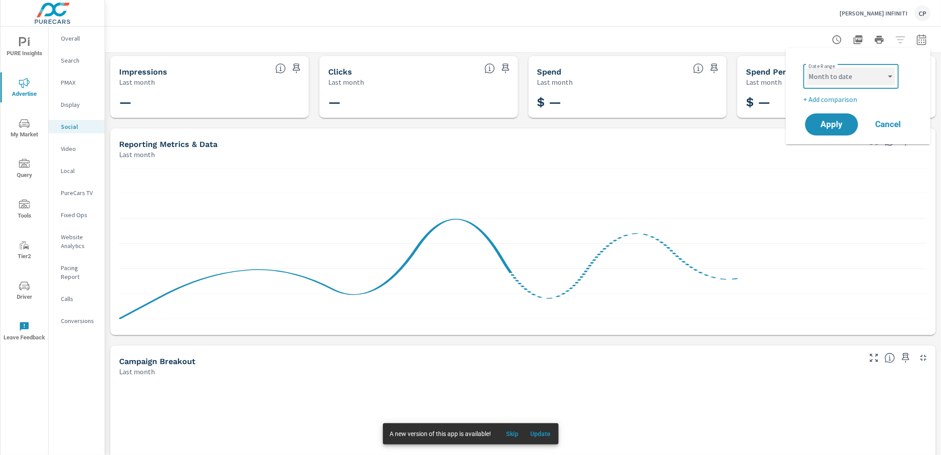
click at [807, 68] on select "Custom Yesterday Last week Last 7 days Last 14 days Last 30 days Last 45 days L…" at bounding box center [851, 77] width 88 height 18
click at [809, 118] on button "Apply" at bounding box center [832, 124] width 55 height 23
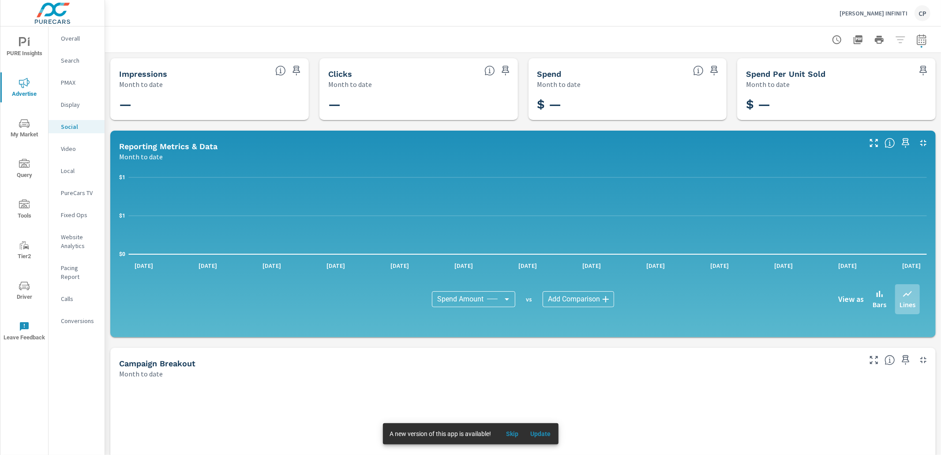
click at [29, 85] on icon "nav menu" at bounding box center [24, 83] width 11 height 11
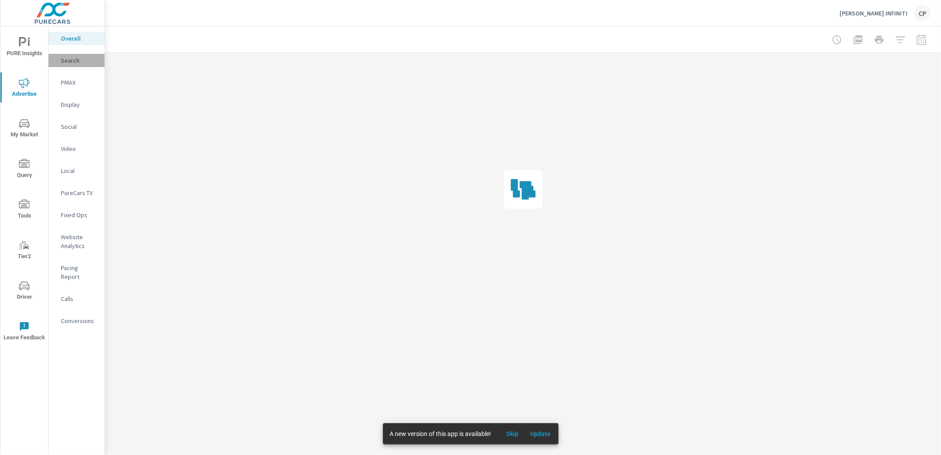
click at [56, 59] on div "Search" at bounding box center [77, 60] width 56 height 13
click at [924, 41] on div at bounding box center [879, 40] width 102 height 18
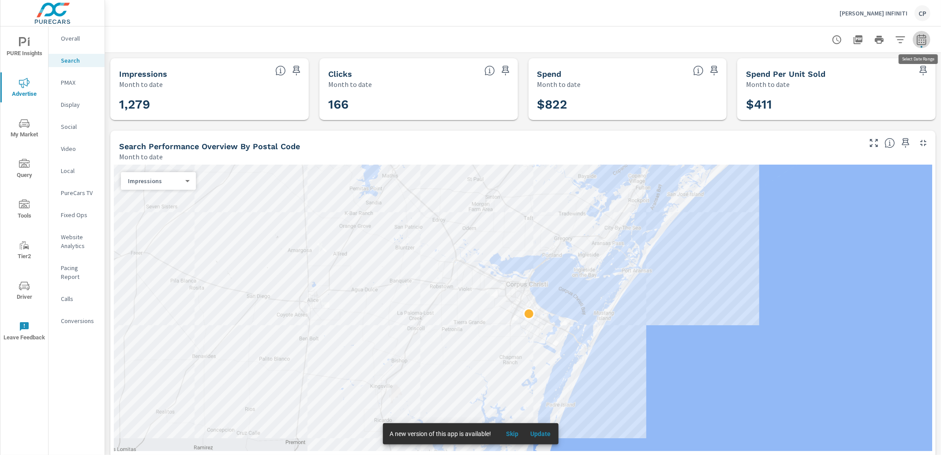
click at [921, 42] on icon "button" at bounding box center [922, 39] width 11 height 11
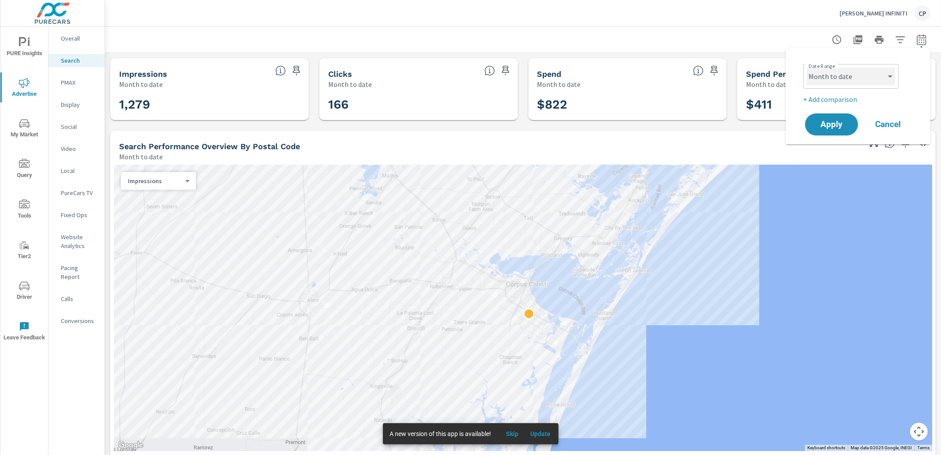
click at [879, 80] on select "Custom Yesterday Last week Last 7 days Last 14 days Last 30 days Last 45 days L…" at bounding box center [851, 77] width 88 height 18
select select "Last month"
click at [807, 68] on select "Custom Yesterday Last week Last 7 days Last 14 days Last 30 days Last 45 days L…" at bounding box center [851, 77] width 88 height 18
click at [837, 121] on span "Apply" at bounding box center [832, 125] width 36 height 8
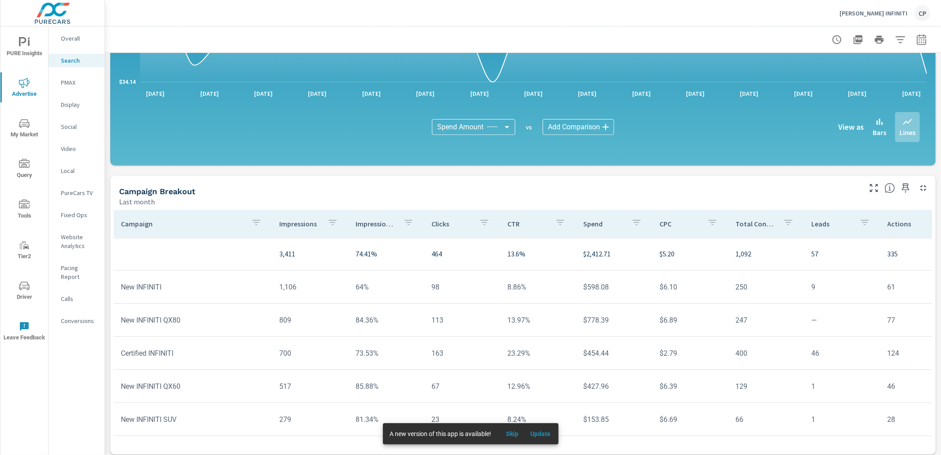
scroll to position [539, 0]
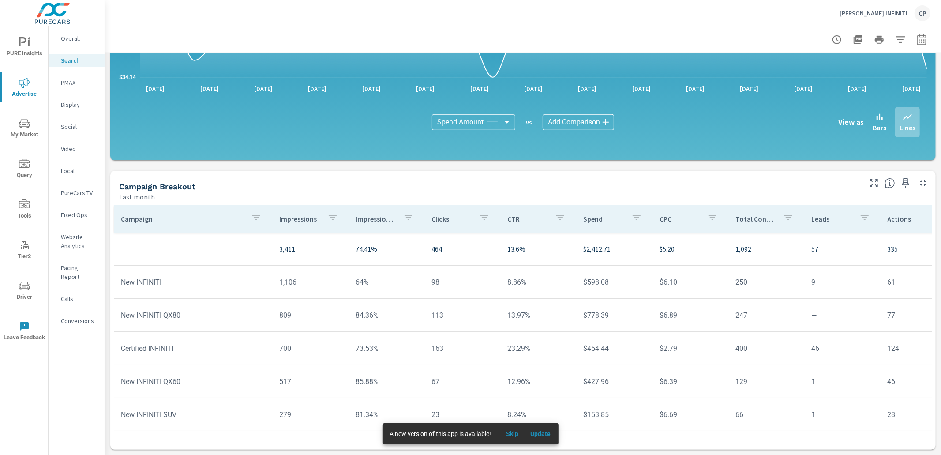
click at [793, 217] on th "Total Conversions" at bounding box center [767, 218] width 76 height 27
click at [812, 217] on p "Leads" at bounding box center [832, 219] width 41 height 9
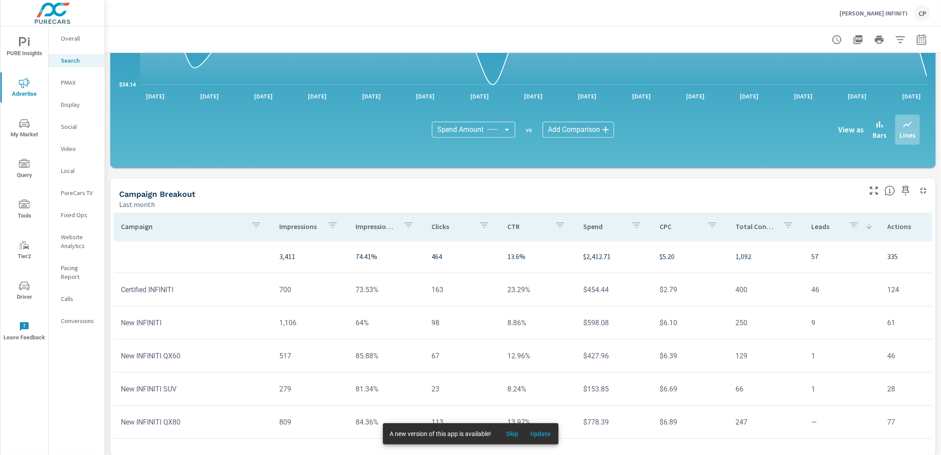
scroll to position [539, 0]
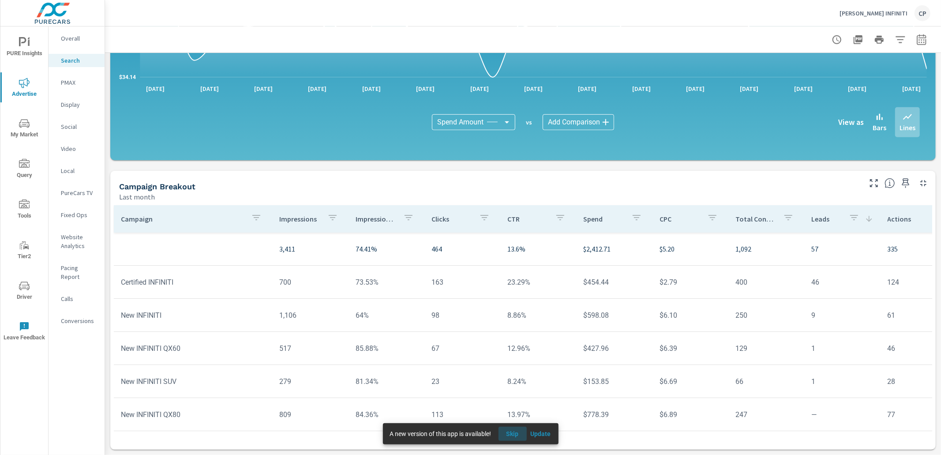
click at [521, 434] on span "Skip" at bounding box center [512, 434] width 21 height 8
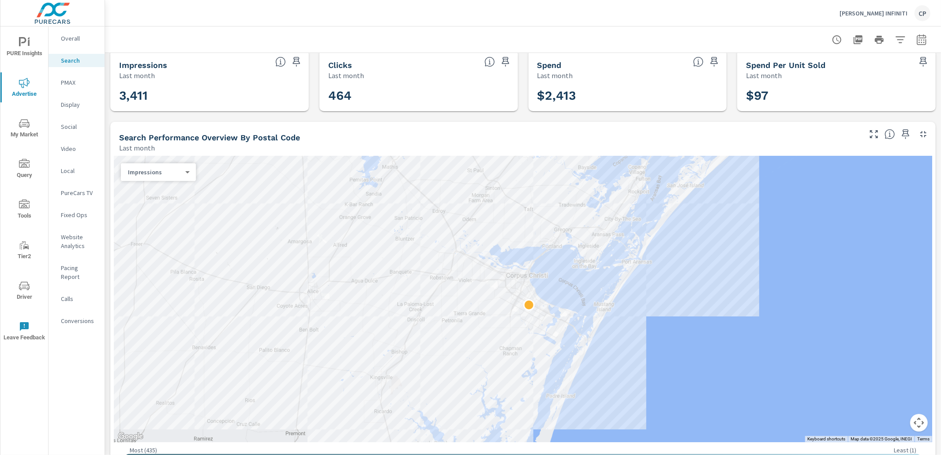
scroll to position [0, 0]
